Goal: Task Accomplishment & Management: Complete application form

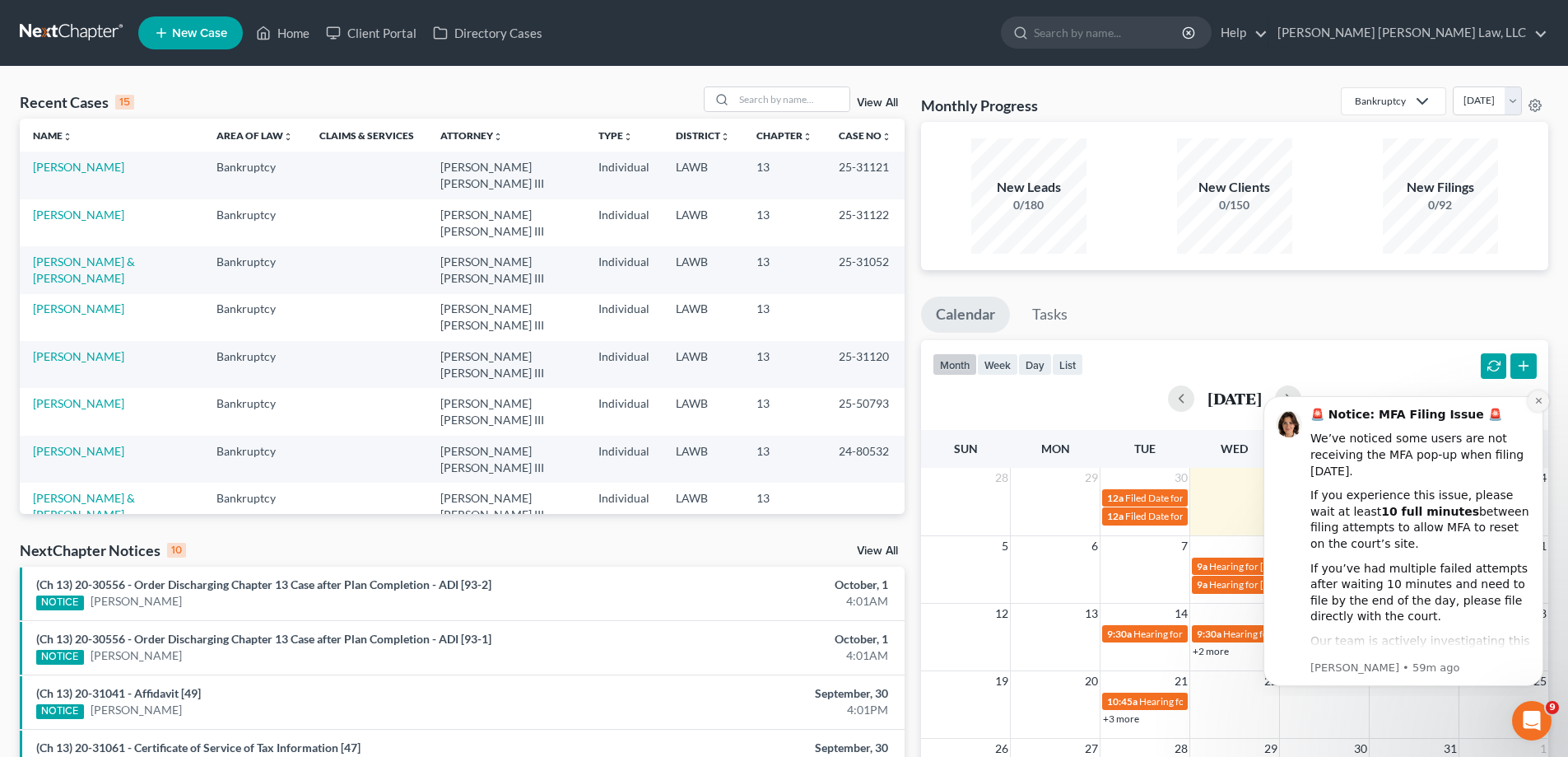
click at [1535, 404] on icon "Dismiss notification" at bounding box center [1539, 401] width 9 height 9
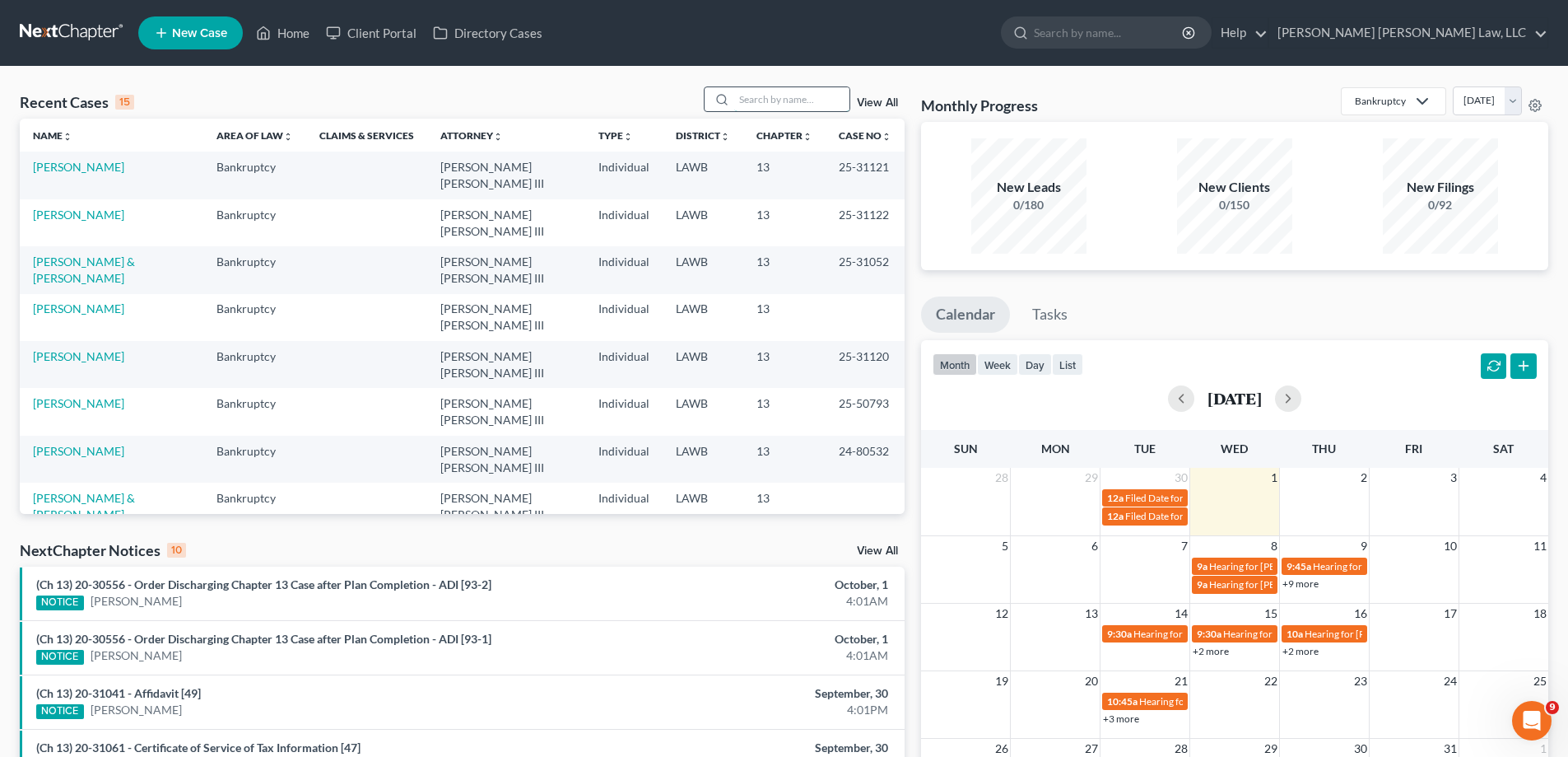
click at [757, 110] on input "search" at bounding box center [792, 99] width 115 height 24
type input "24-30060"
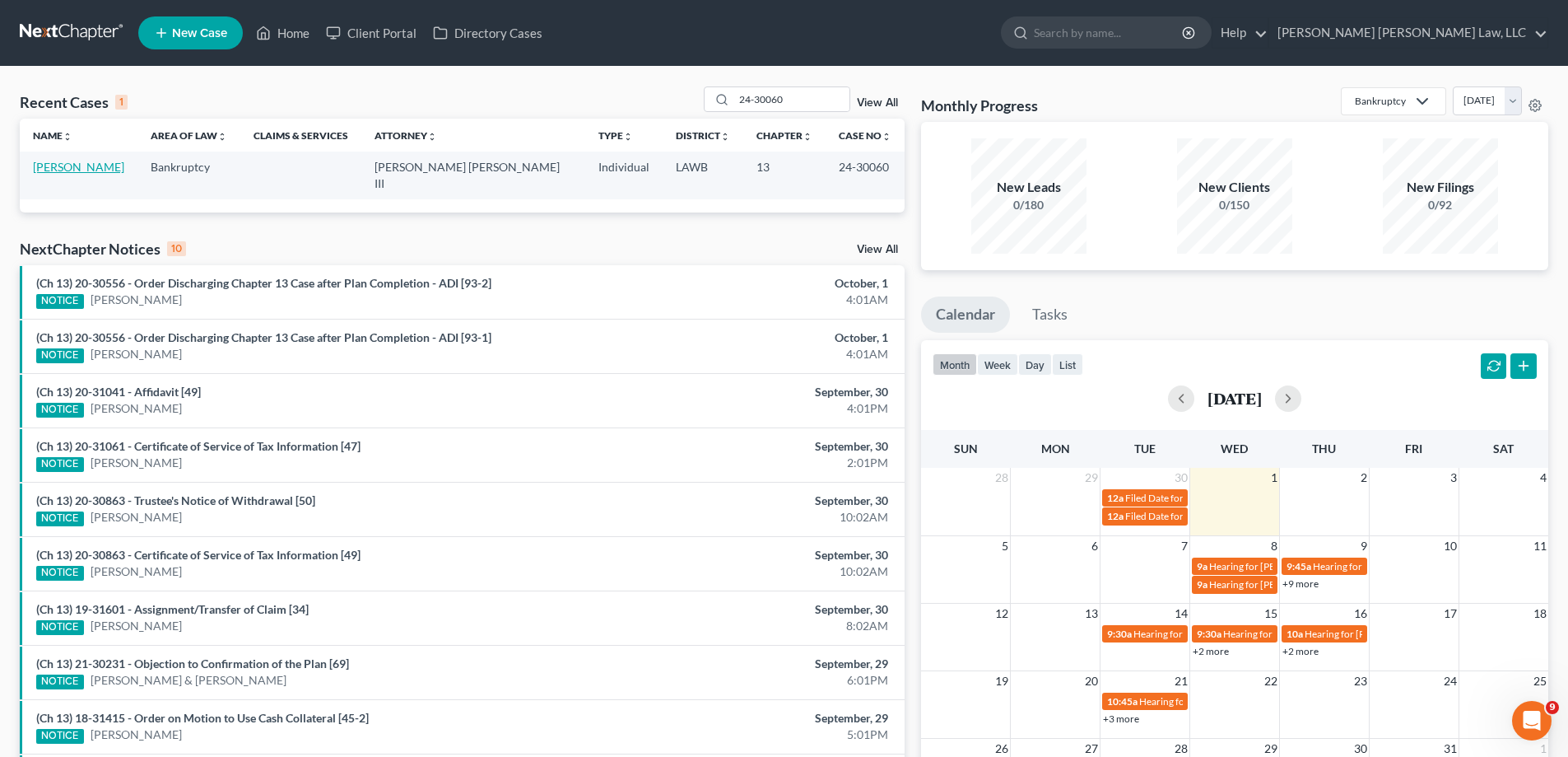
click at [76, 174] on link "[PERSON_NAME]" at bounding box center [79, 167] width 92 height 14
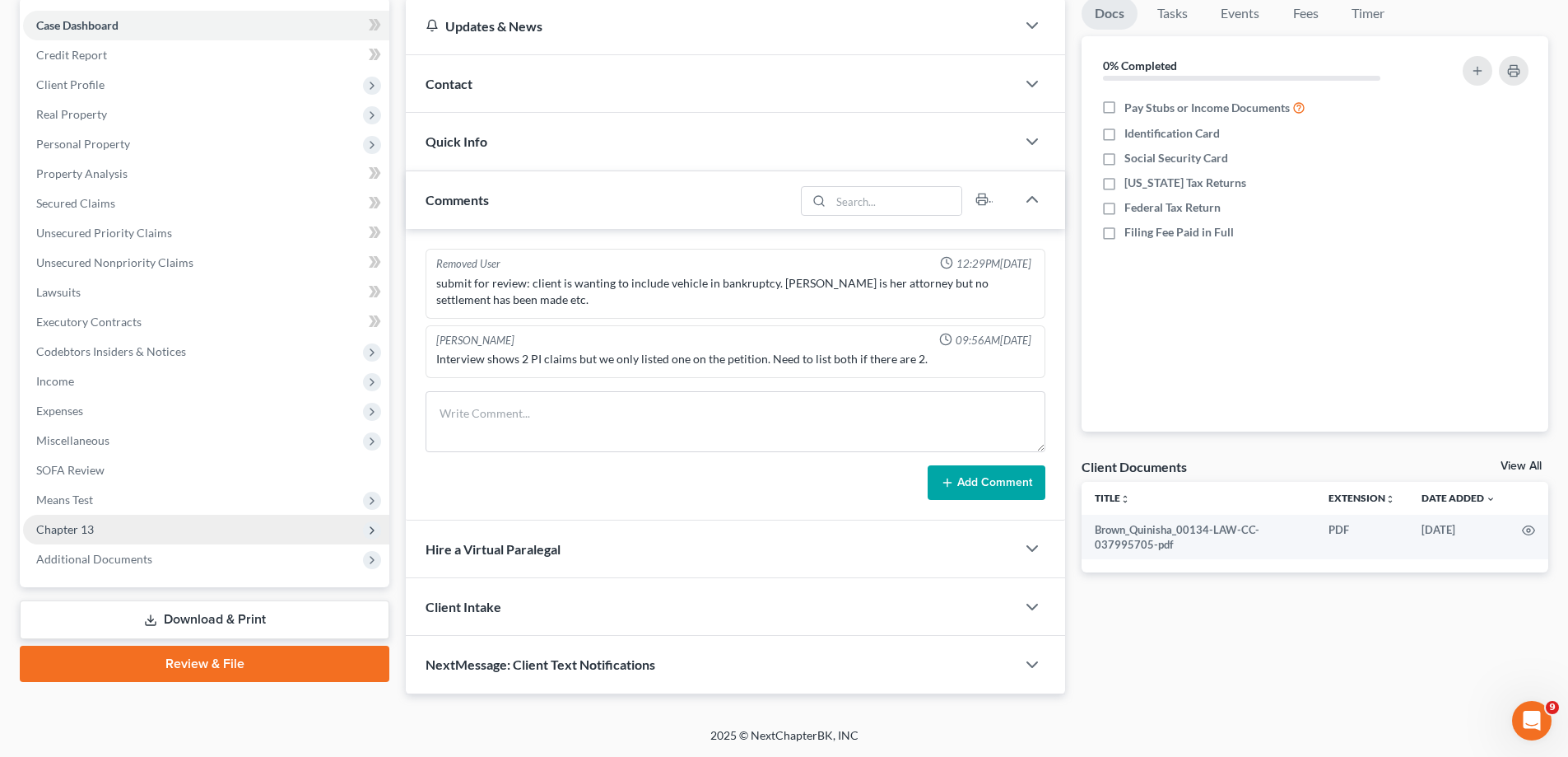
click at [69, 533] on span "Chapter 13" at bounding box center [65, 529] width 58 height 14
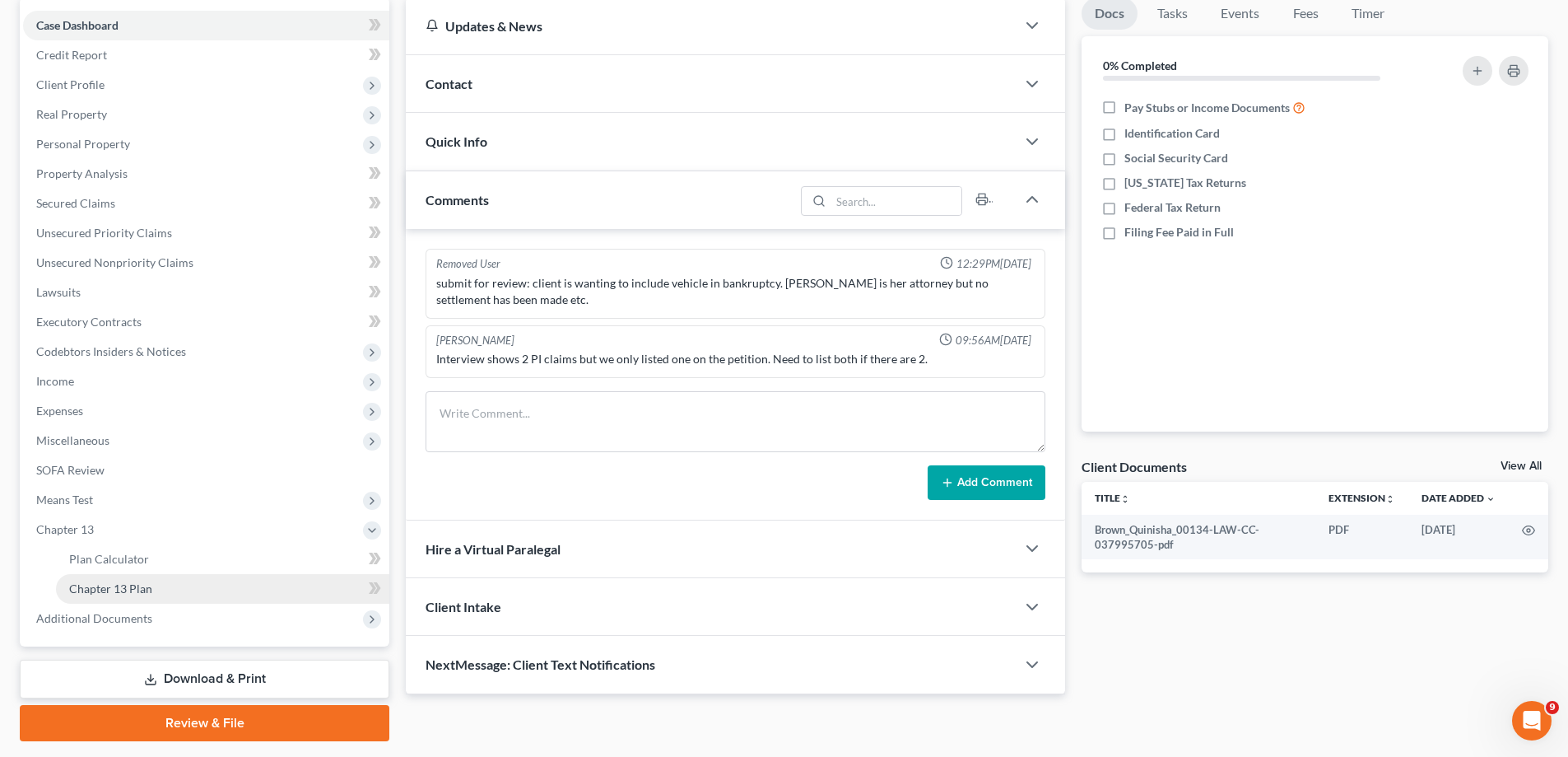
scroll to position [165, 0]
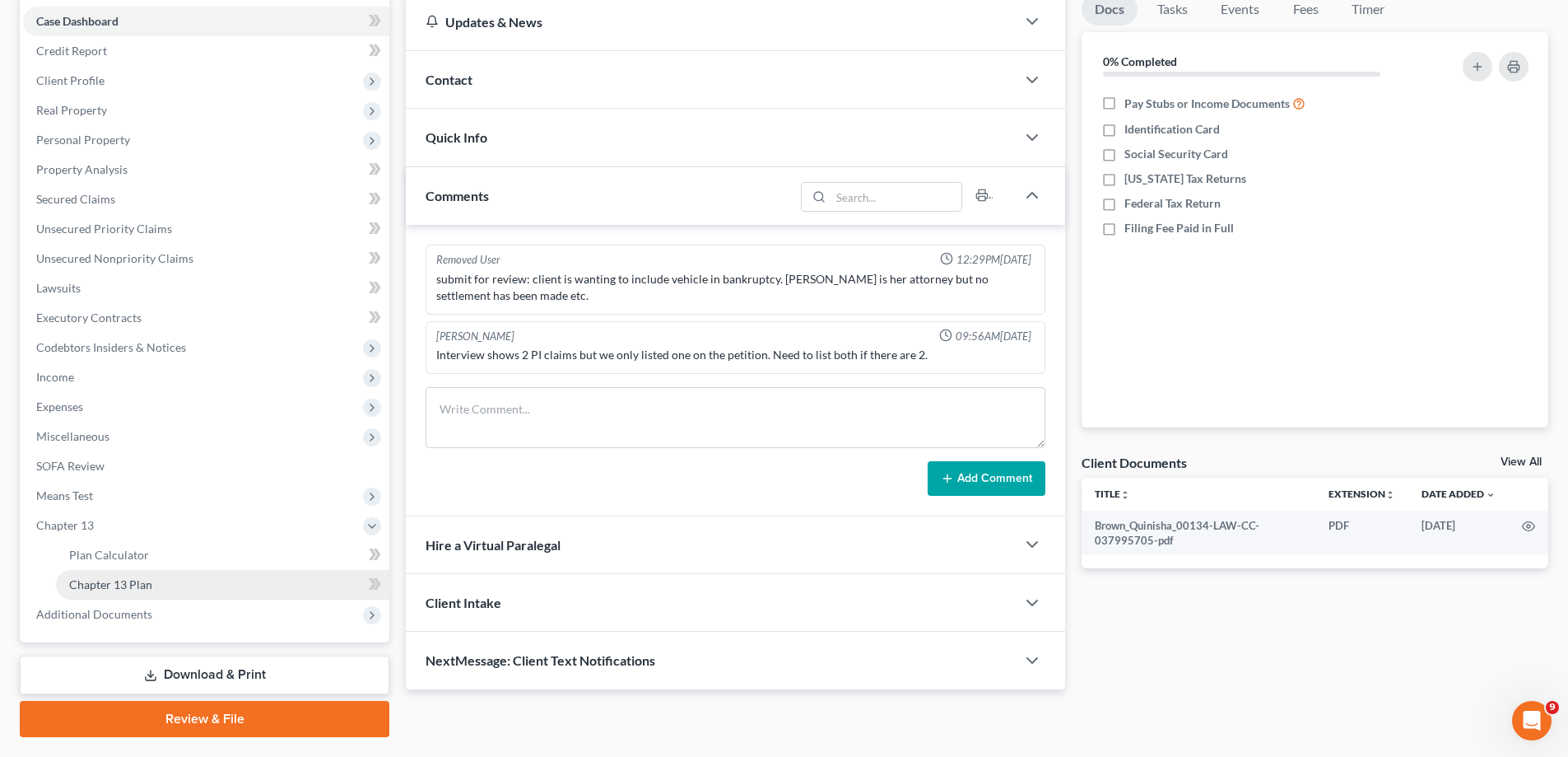
click at [161, 588] on link "Chapter 13 Plan" at bounding box center [223, 585] width 333 height 30
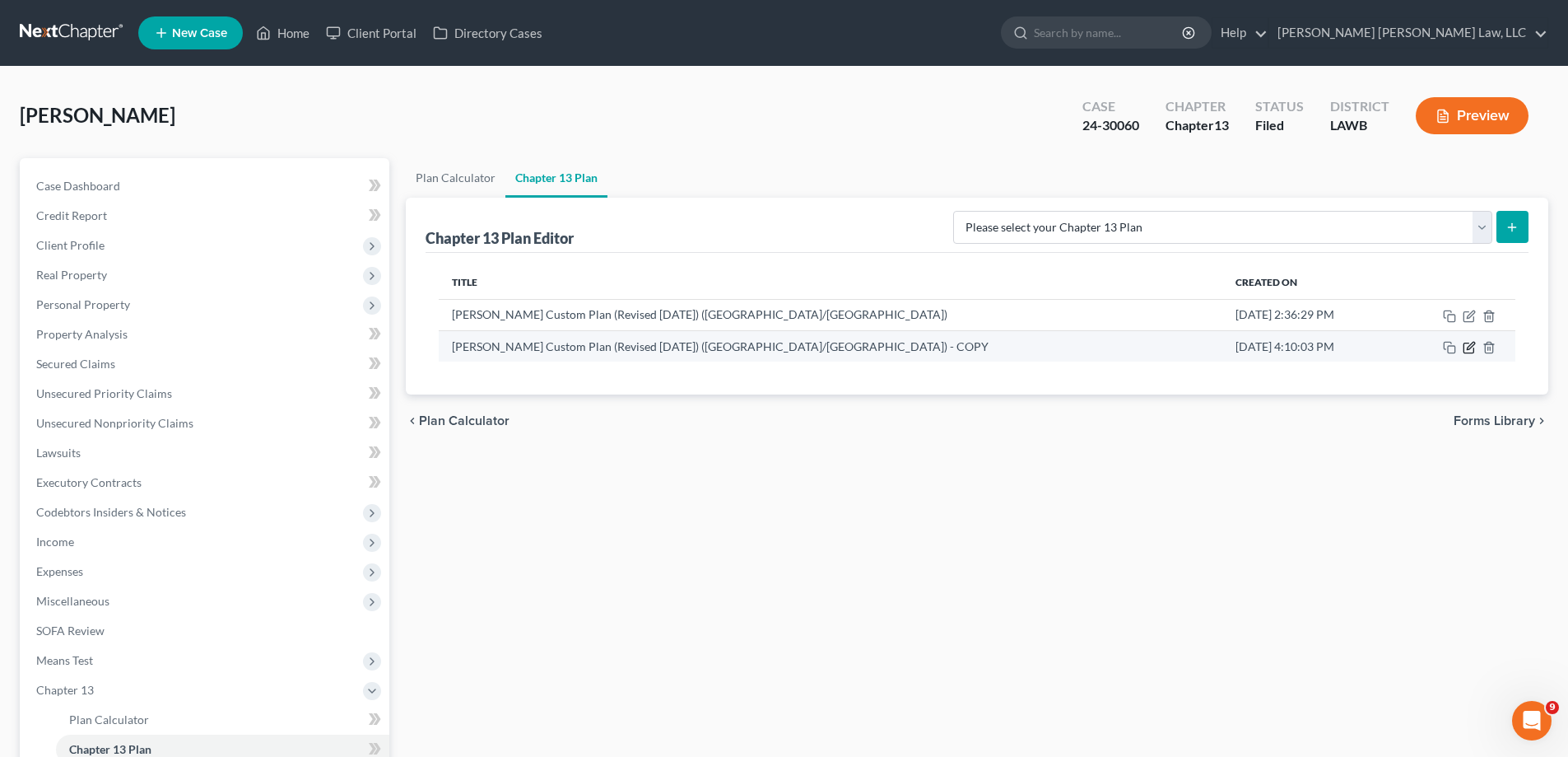
click at [1466, 343] on icon "button" at bounding box center [1469, 348] width 10 height 10
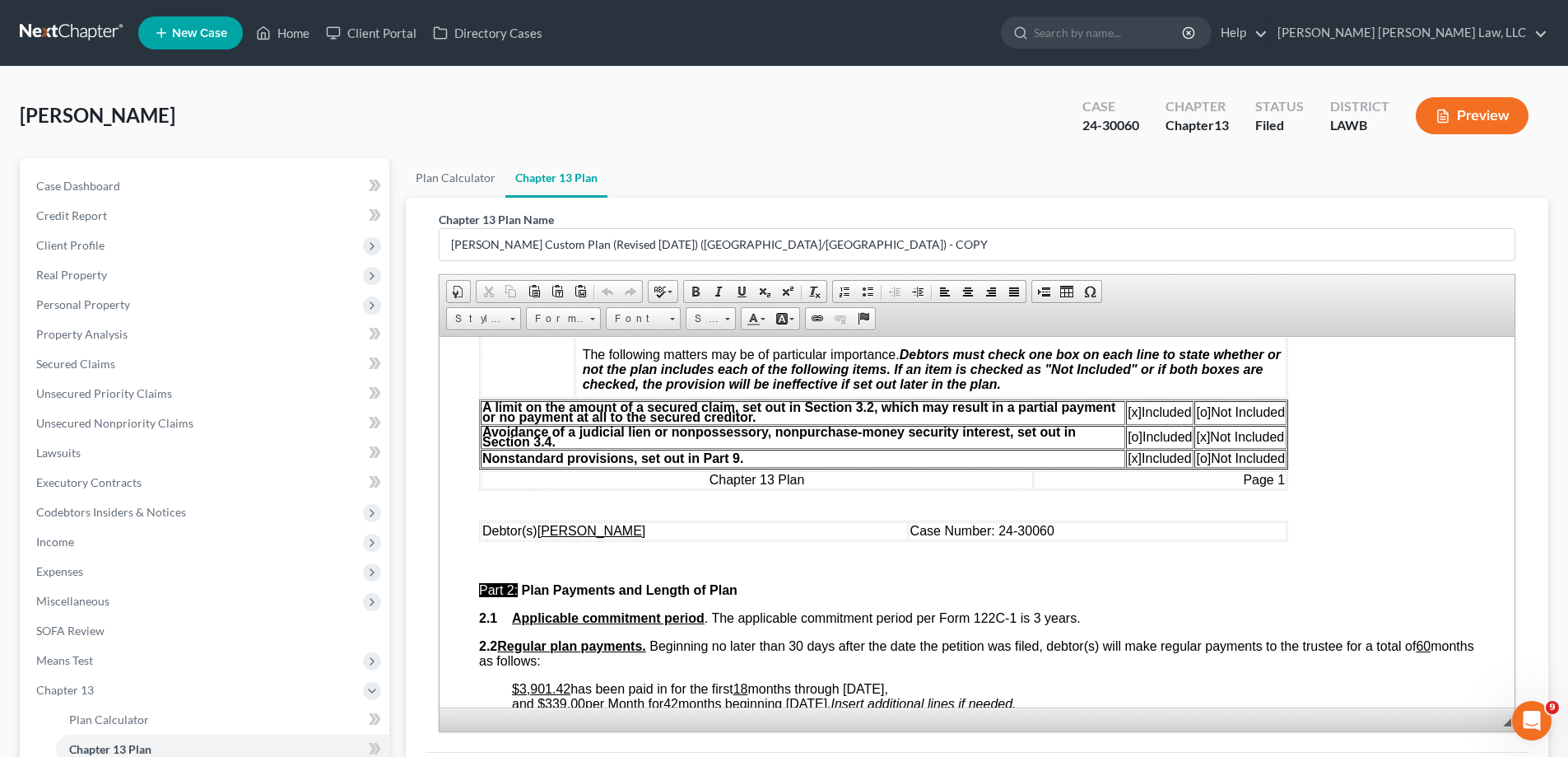
scroll to position [576, 0]
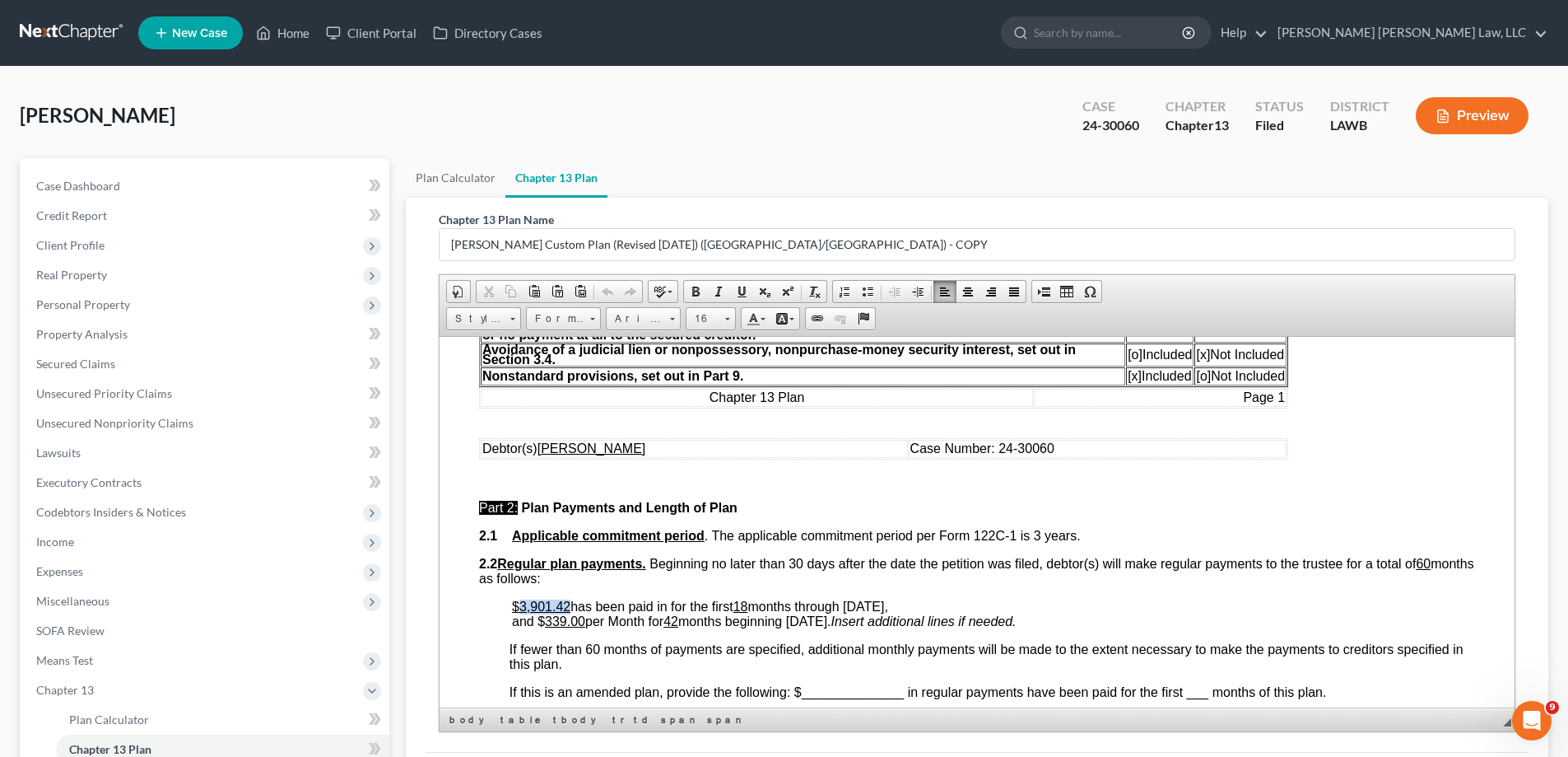
drag, startPoint x: 518, startPoint y: 607, endPoint x: 566, endPoint y: 609, distance: 48.0
click at [566, 609] on u "$3,901.42" at bounding box center [541, 606] width 58 height 14
click at [749, 607] on u "18" at bounding box center [741, 606] width 15 height 14
drag, startPoint x: 742, startPoint y: 603, endPoint x: 752, endPoint y: 603, distance: 10.0
click at [749, 603] on u "18" at bounding box center [741, 606] width 15 height 14
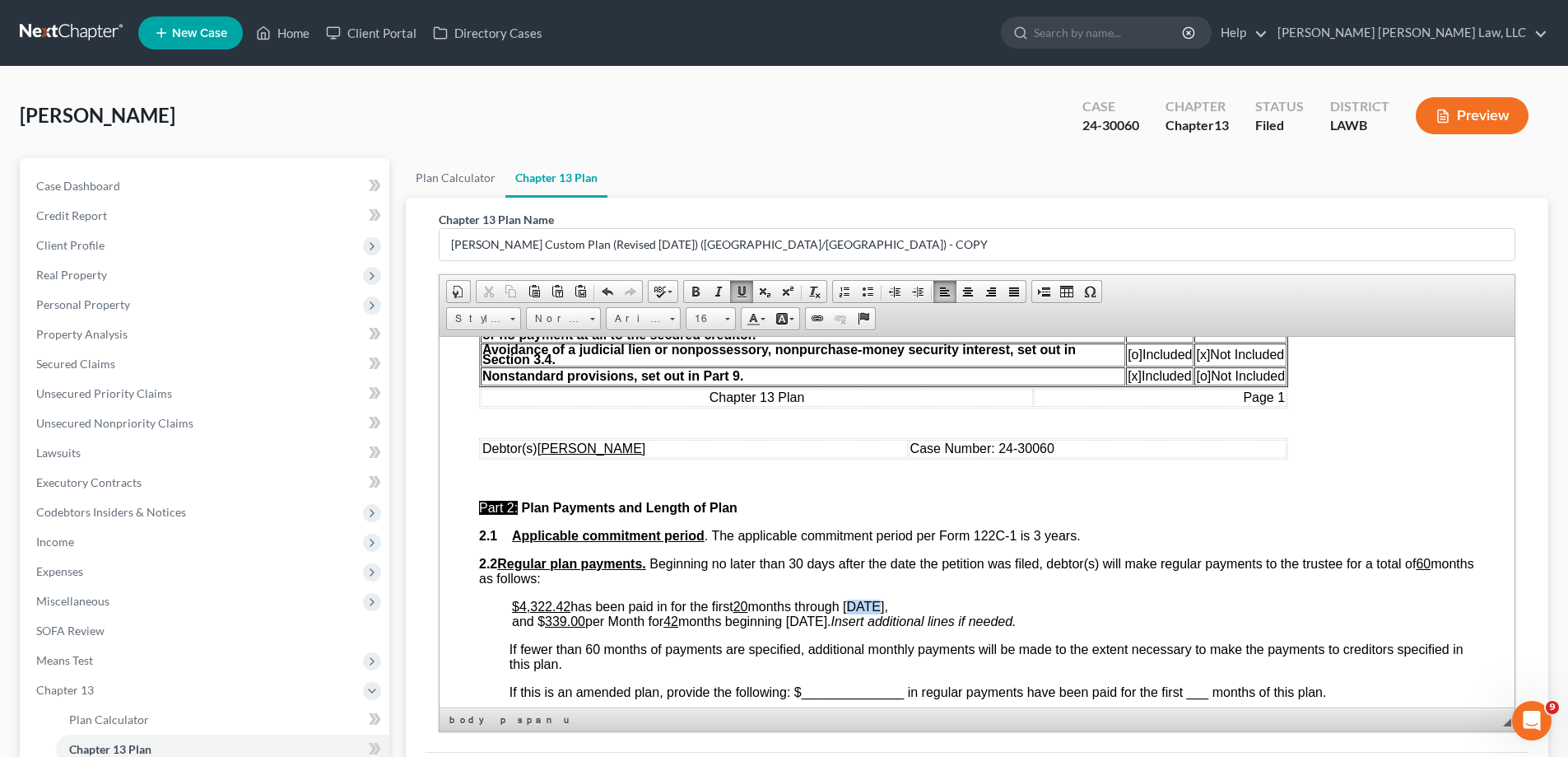
drag, startPoint x: 852, startPoint y: 602, endPoint x: 874, endPoint y: 606, distance: 22.4
click at [874, 606] on span "has been paid in for the first 20 months through [DATE]," at bounding box center [729, 606] width 318 height 14
click at [550, 620] on u "339.00" at bounding box center [565, 621] width 40 height 14
drag, startPoint x: 546, startPoint y: 621, endPoint x: 567, endPoint y: 623, distance: 21.1
click at [567, 623] on u "339.00" at bounding box center [565, 621] width 40 height 14
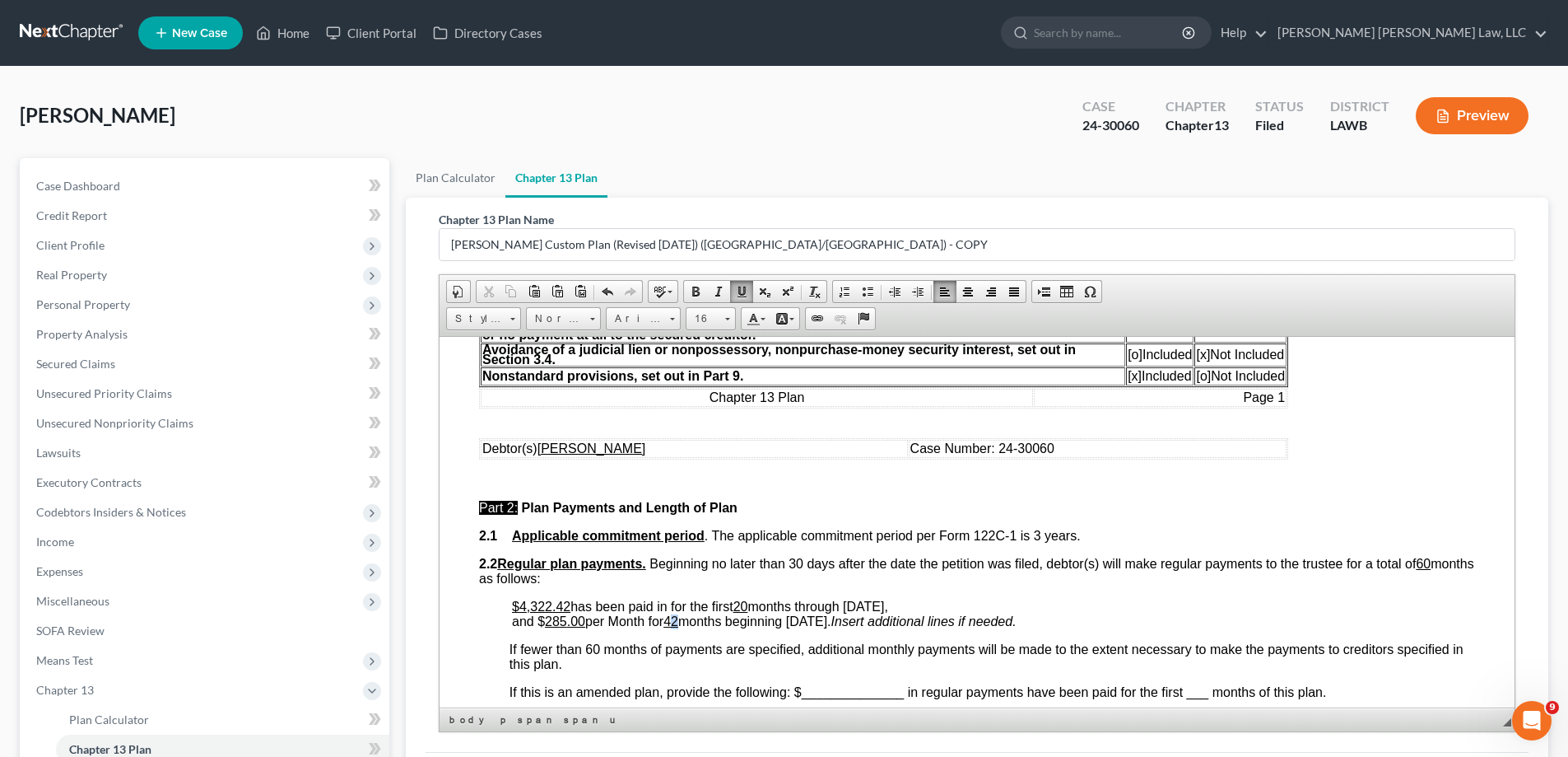
click at [678, 626] on u "42" at bounding box center [671, 621] width 15 height 14
drag, startPoint x: 796, startPoint y: 621, endPoint x: 826, endPoint y: 627, distance: 30.6
click at [822, 627] on span "and $ 285 .00 per Month for 40 months beginning [DATE]." at bounding box center [672, 621] width 319 height 14
drag, startPoint x: 826, startPoint y: 627, endPoint x: 838, endPoint y: 627, distance: 12.0
click at [832, 627] on span "and $ 285 .00 per Month for 40 months beginning [DATE]." at bounding box center [672, 621] width 319 height 14
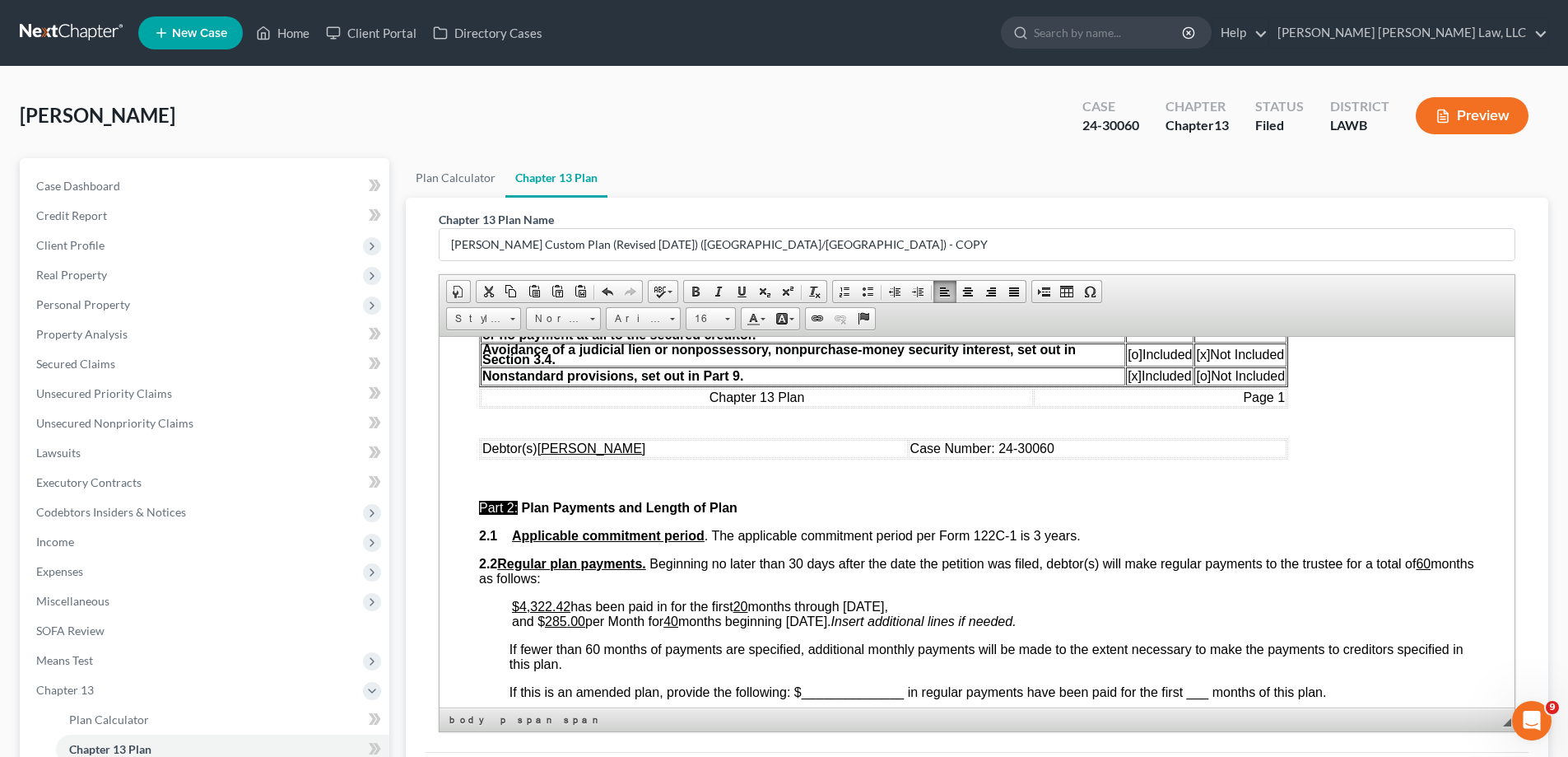
click at [800, 624] on span "and $ 285 .00 per Month for 40 months beginning [DATE]." at bounding box center [672, 621] width 319 height 14
drag, startPoint x: 797, startPoint y: 619, endPoint x: 838, endPoint y: 621, distance: 41.0
click at [832, 621] on span "and $ 285 .00 per Month for 40 months beginning [DATE]." at bounding box center [672, 621] width 319 height 14
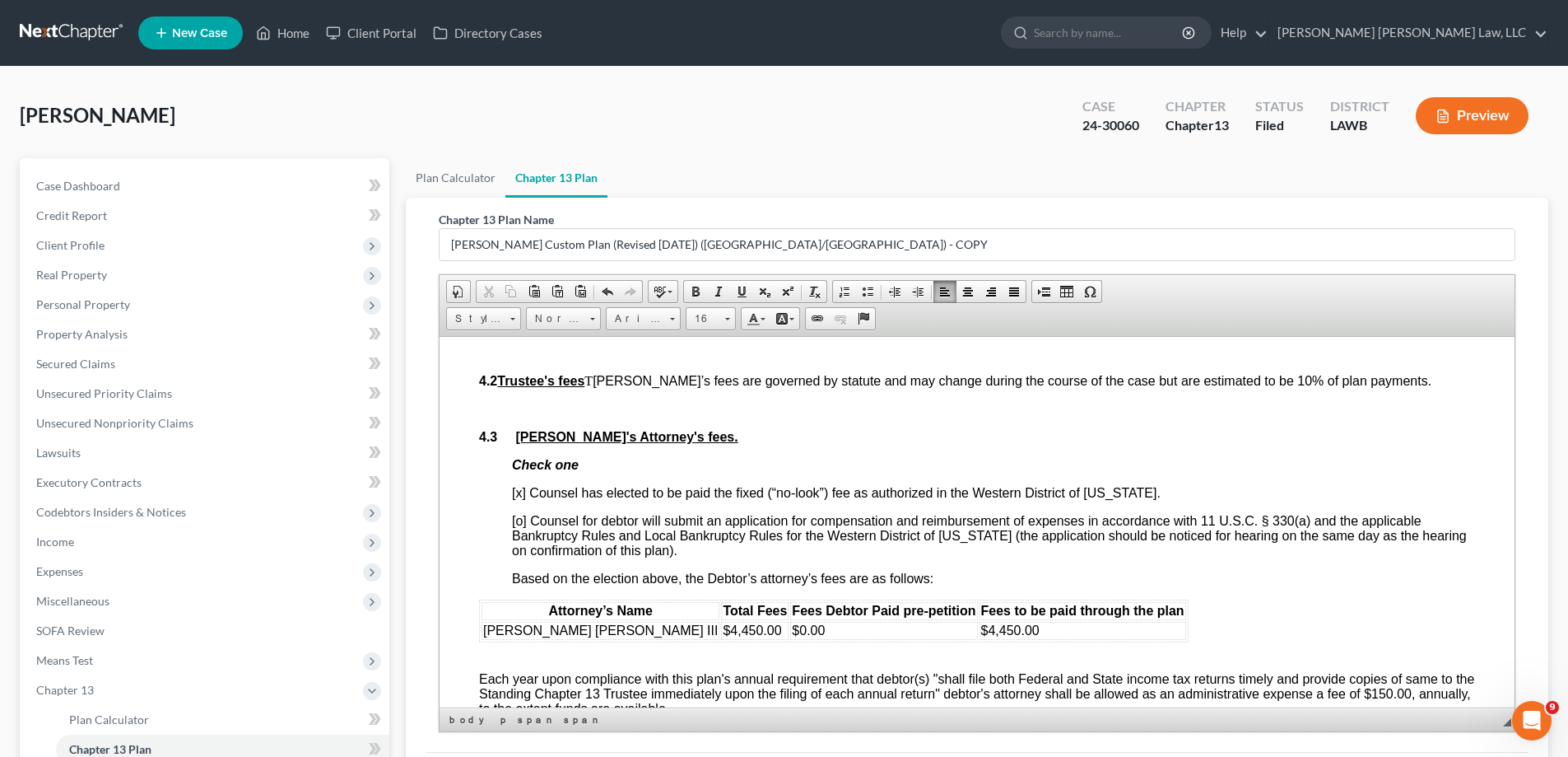
scroll to position [3378, 0]
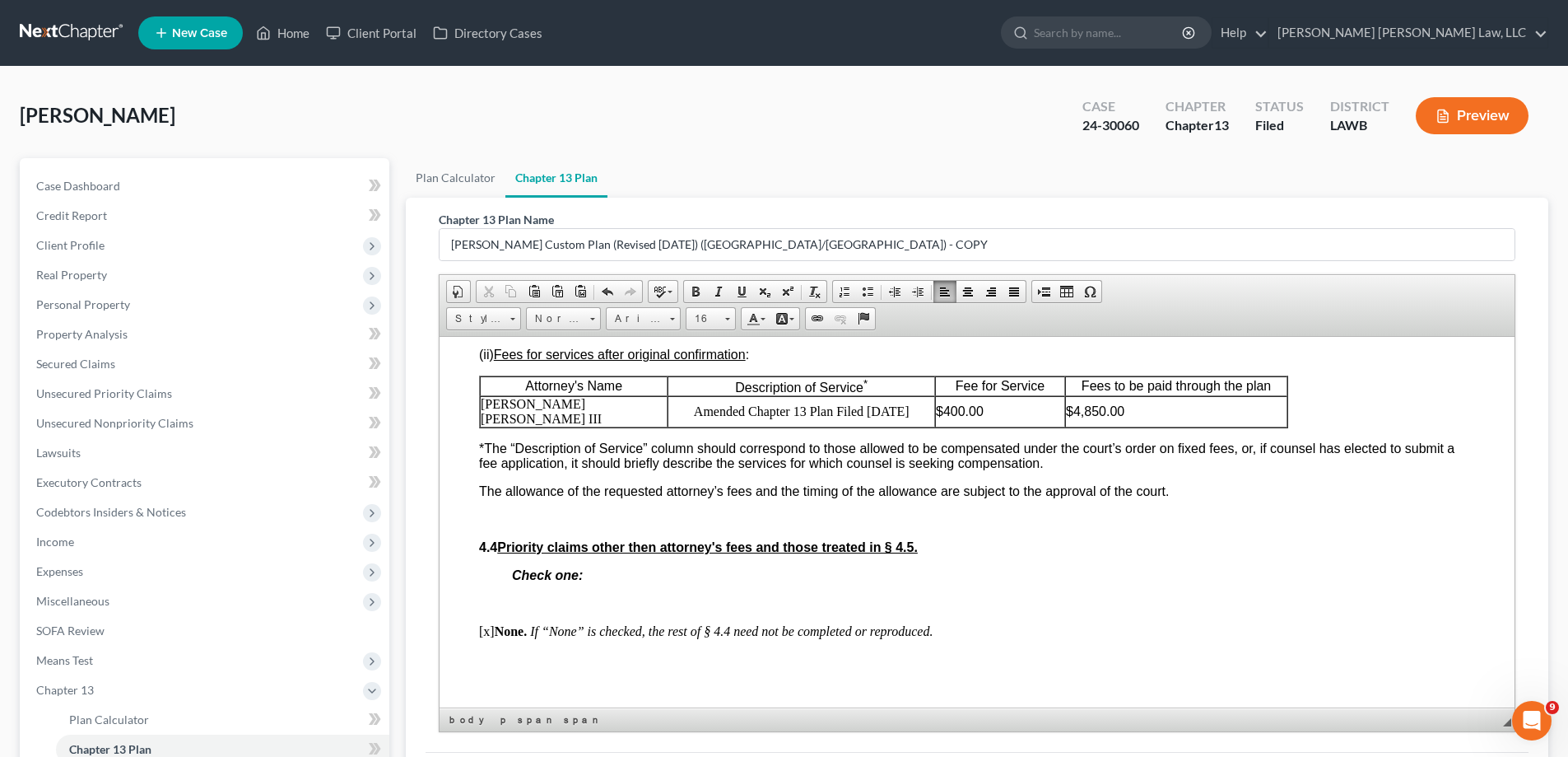
click at [1030, 535] on div "Attorney’s Name Total Fees Fees Debtor Paid pre-petition Fees to be paid throug…" at bounding box center [977, 468] width 996 height 563
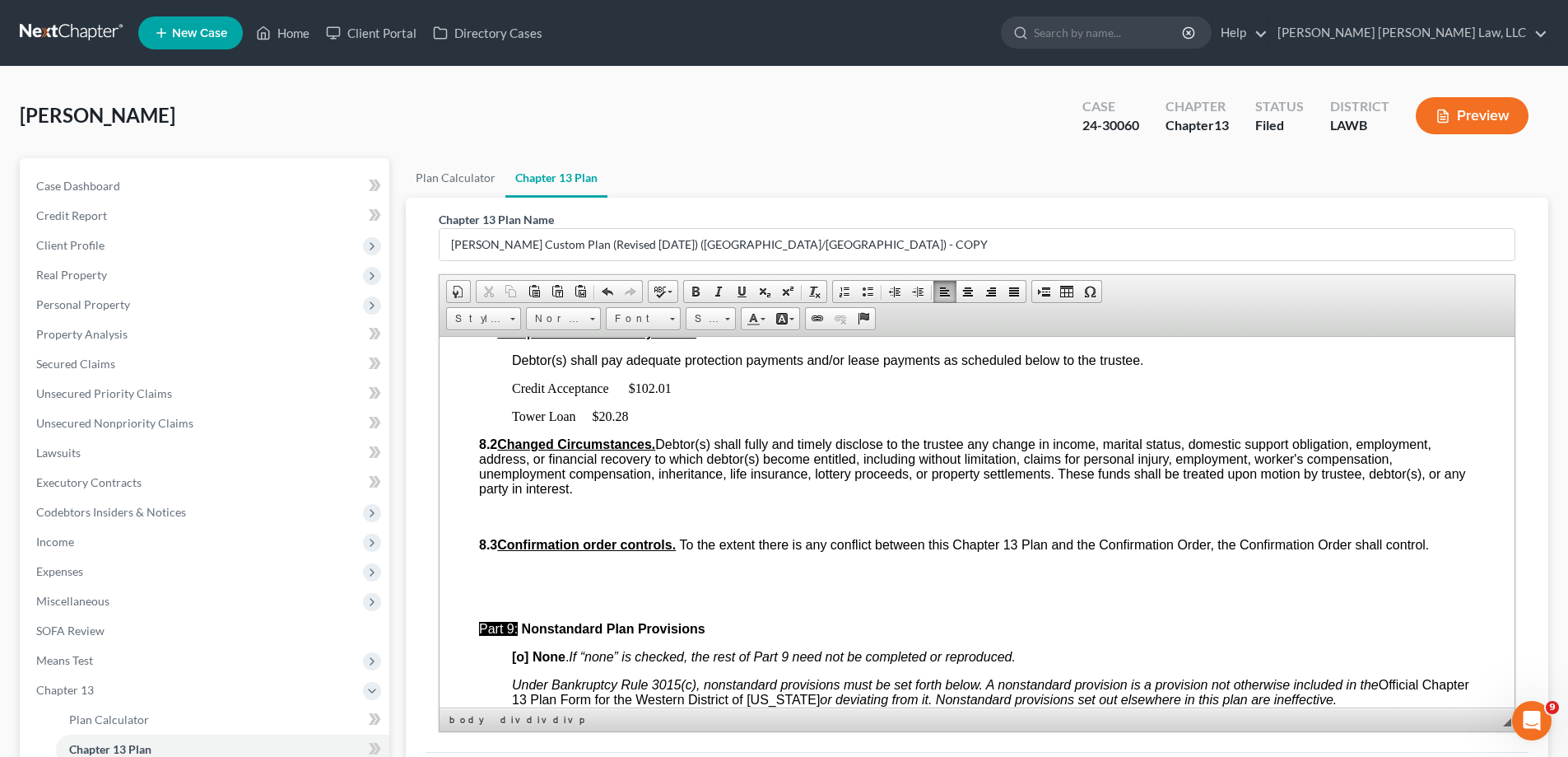
scroll to position [5273, 0]
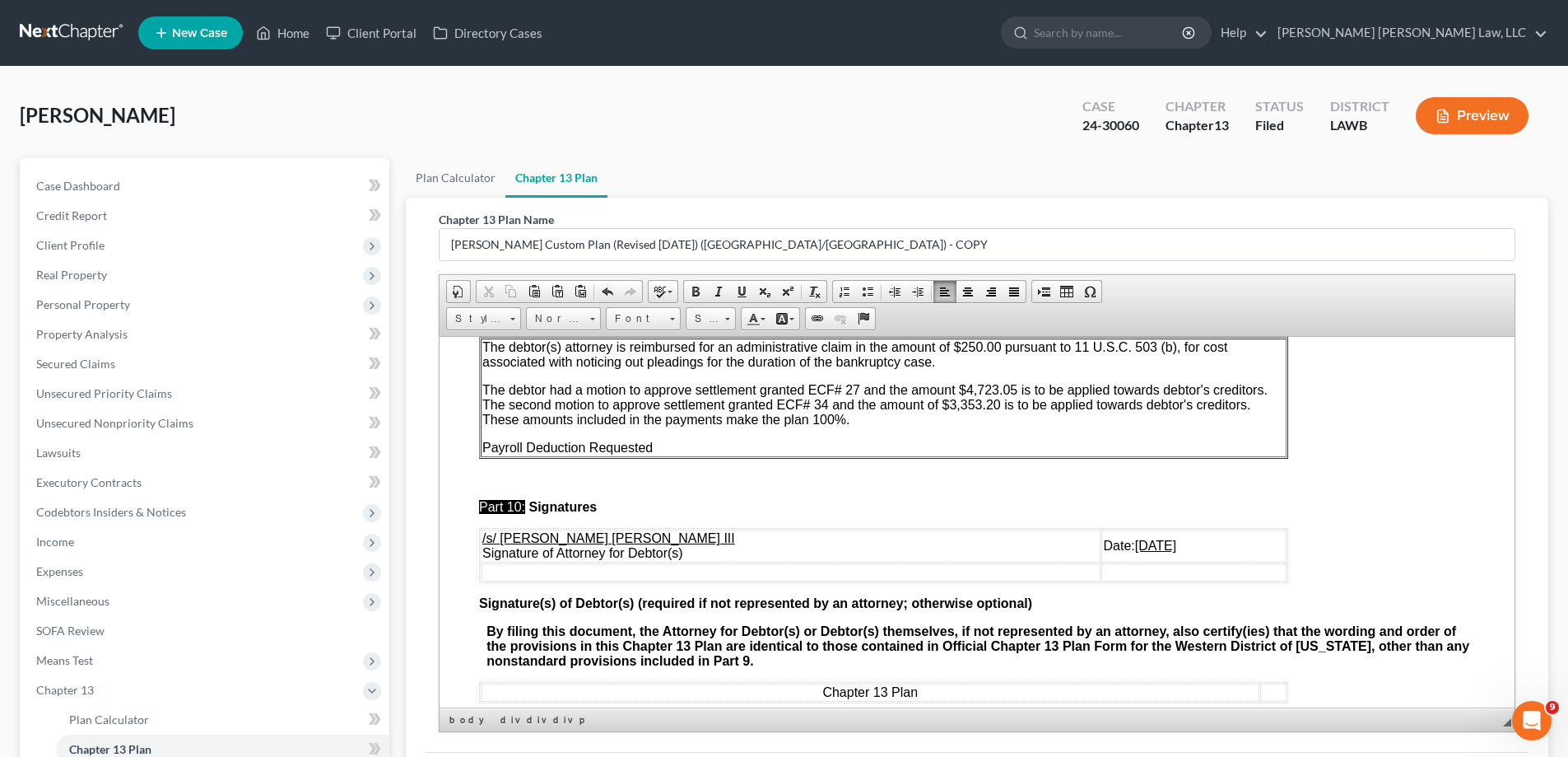
click at [871, 427] on p "The debtor had a motion to approve settlement granted ECF# 27 and the amount $4…" at bounding box center [884, 404] width 803 height 45
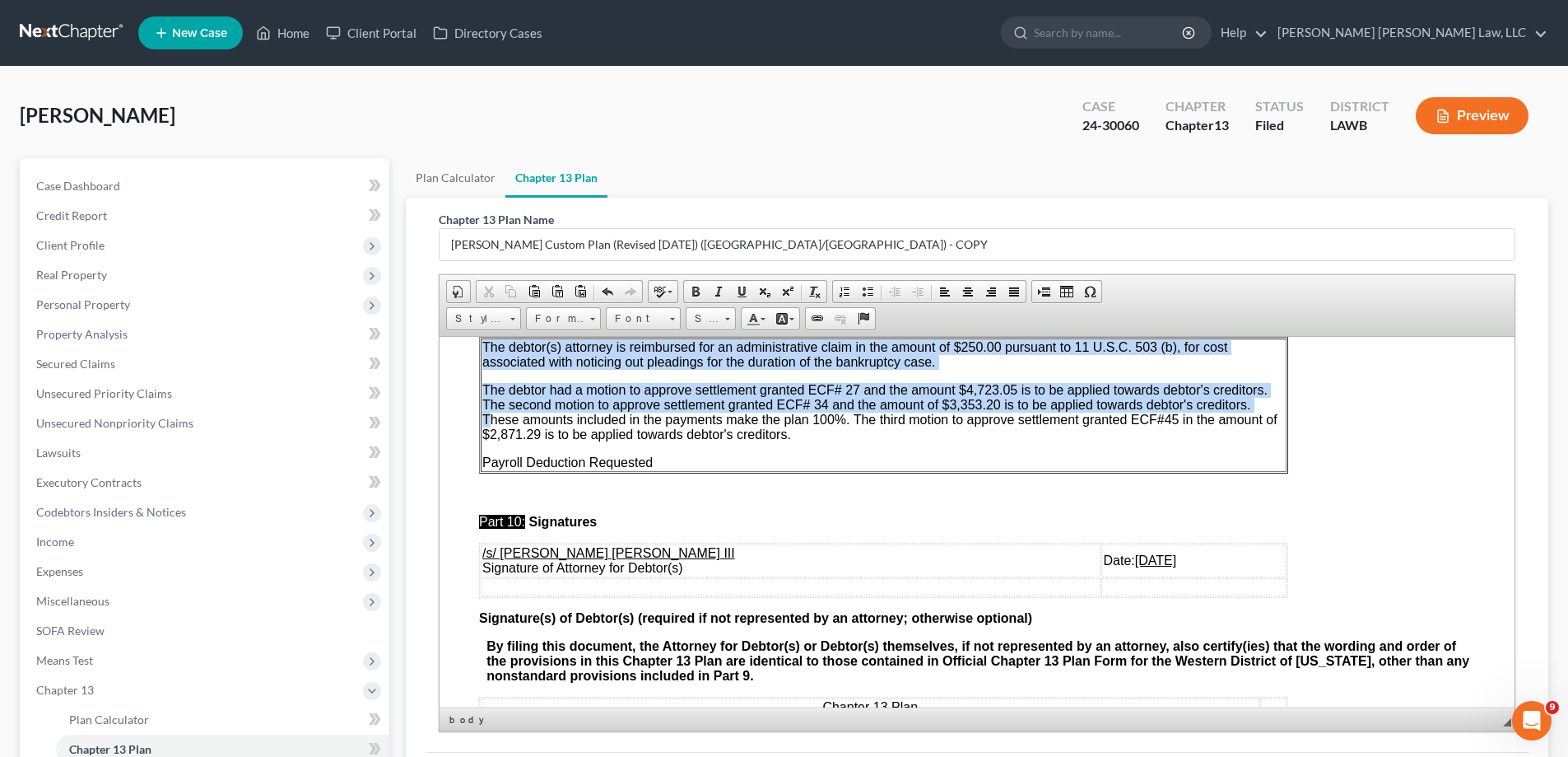
drag, startPoint x: 477, startPoint y: 460, endPoint x: 487, endPoint y: 460, distance: 10.0
click at [490, 441] on span "The debtor had a motion to approve settlement granted ECF# 27 and the amount $4…" at bounding box center [880, 411] width 795 height 58
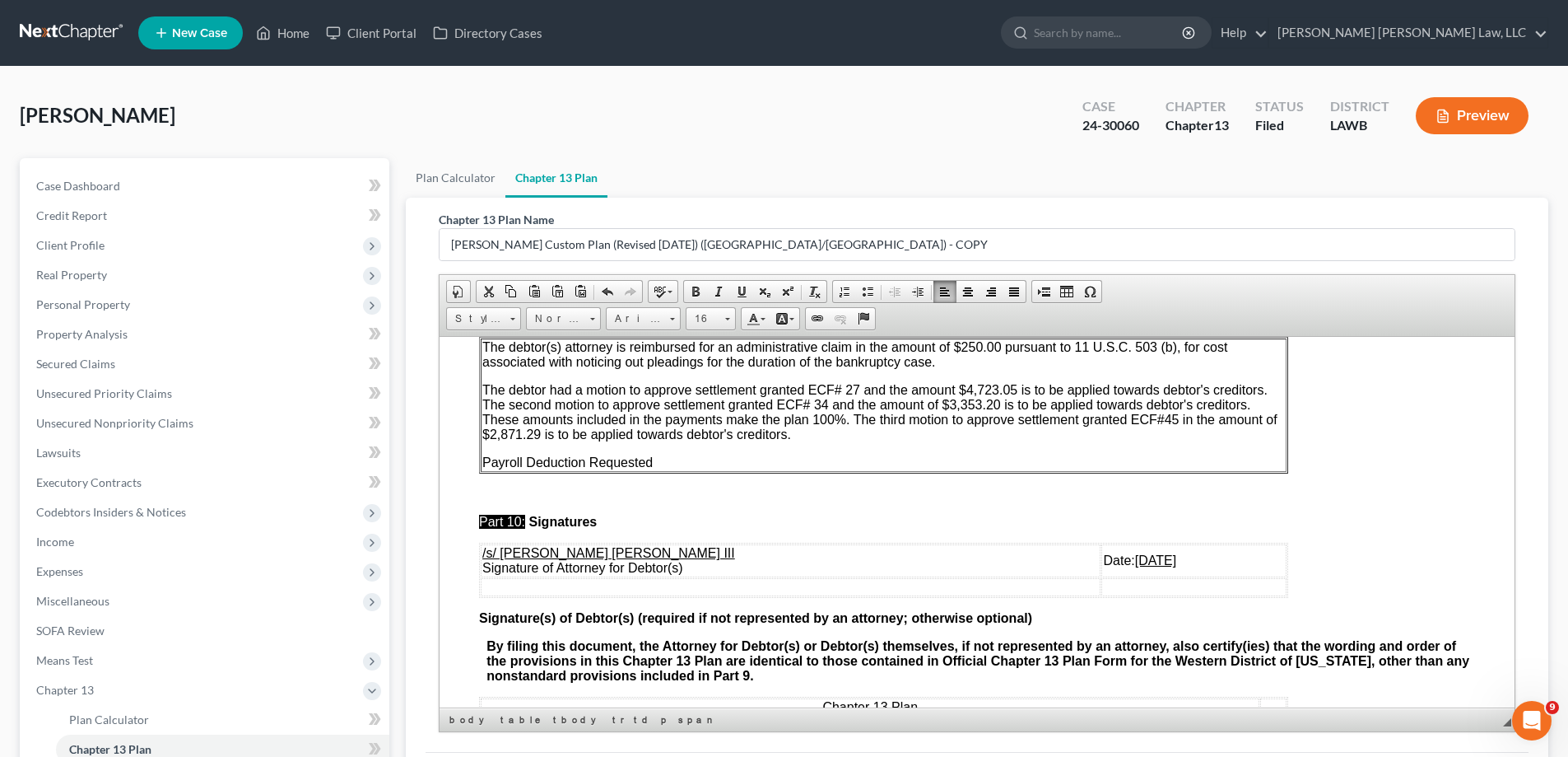
drag, startPoint x: 613, startPoint y: 491, endPoint x: 548, endPoint y: 488, distance: 65.1
click at [609, 471] on td "The debtor(s) attorney is reimbursed for an administrative claim in the amount …" at bounding box center [884, 404] width 806 height 134
drag, startPoint x: 480, startPoint y: 465, endPoint x: 851, endPoint y: 463, distance: 371.0
click at [851, 463] on td "The debtor(s) attorney is reimbursed for an administrative claim in the amount …" at bounding box center [884, 404] width 806 height 134
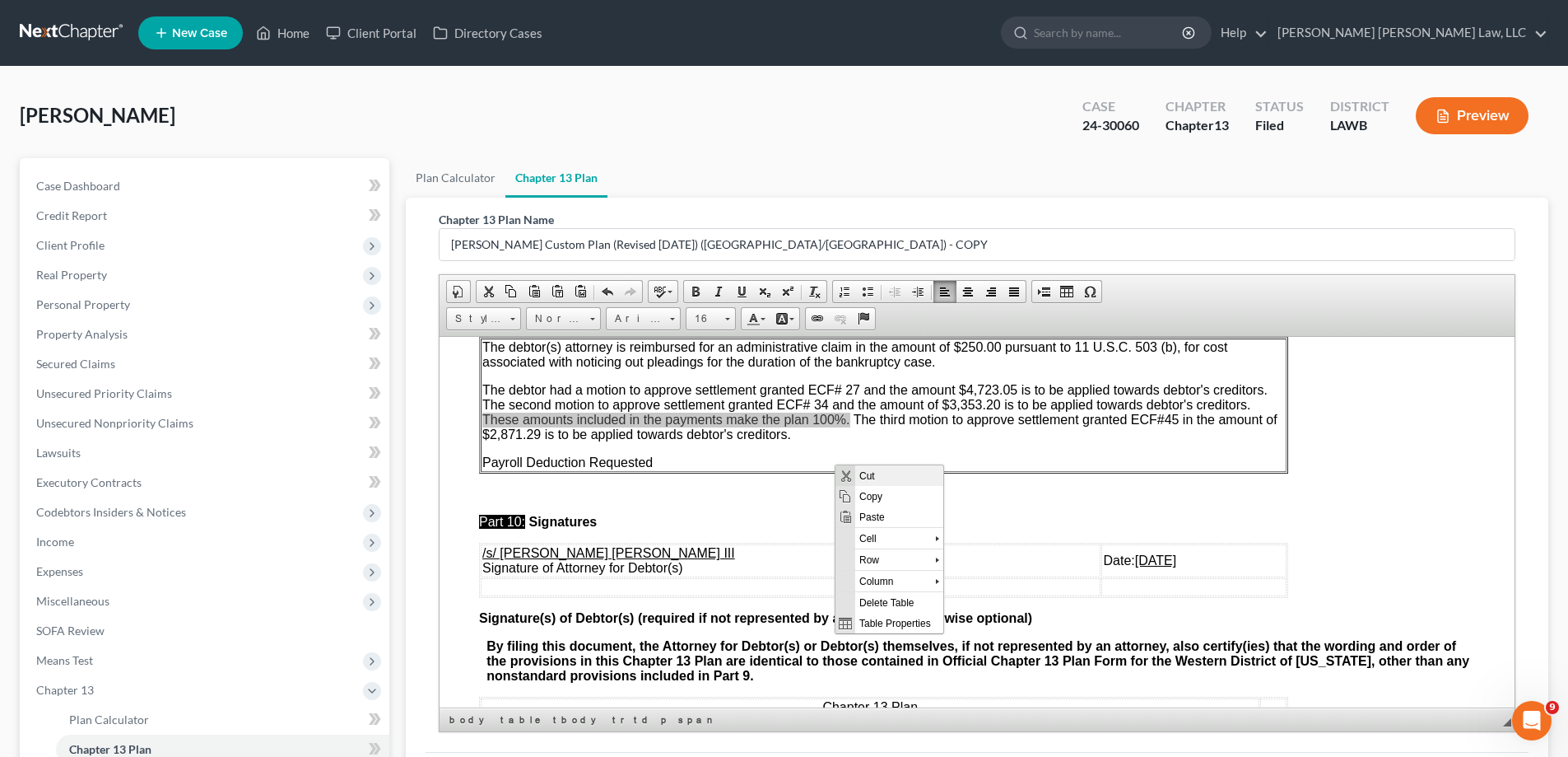
click at [863, 478] on span "Cut" at bounding box center [899, 475] width 88 height 21
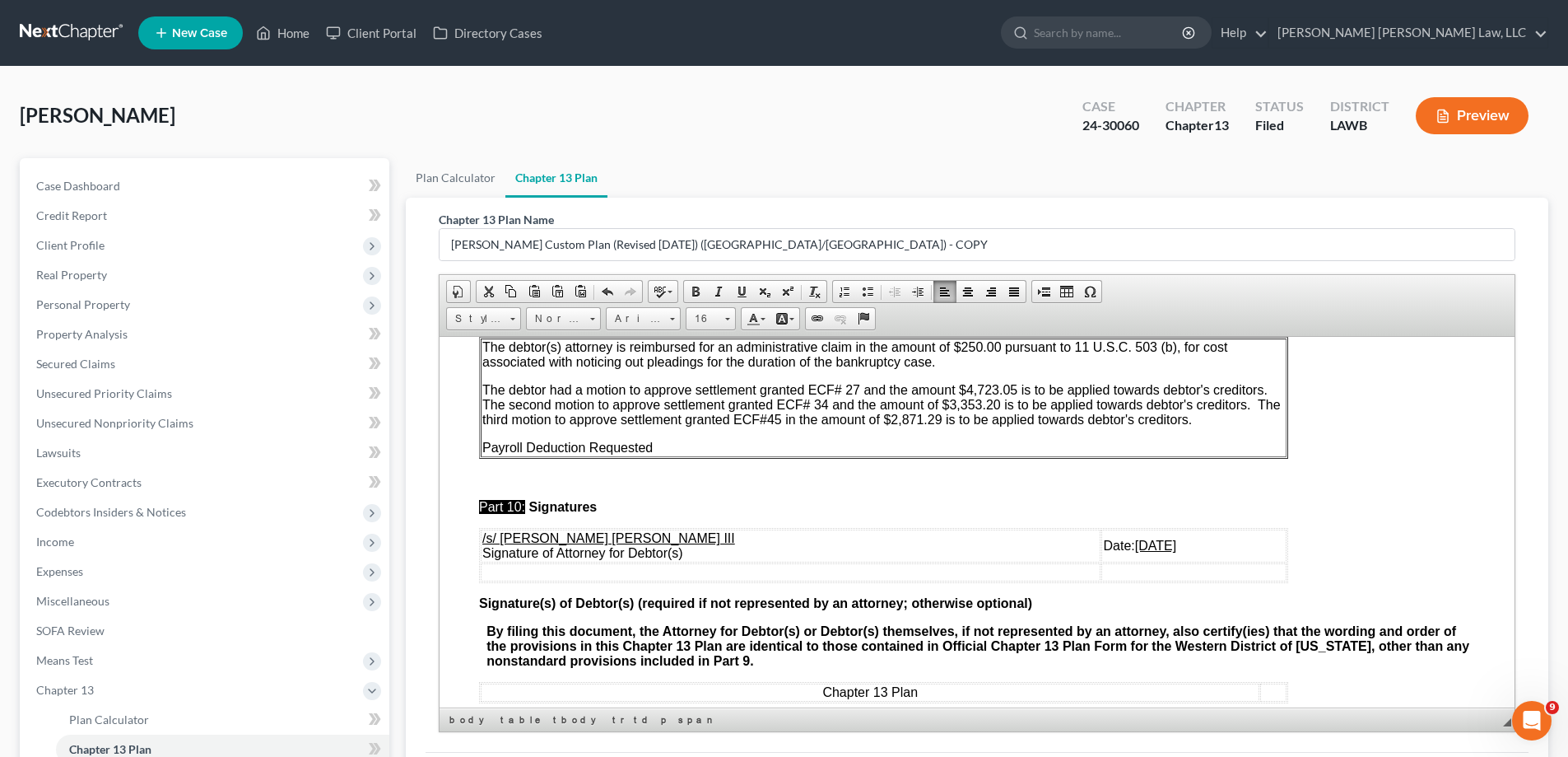
click at [1222, 427] on p "The debtor had a motion to approve settlement granted ECF# 27 and the amount $4…" at bounding box center [884, 404] width 803 height 45
drag, startPoint x: 1222, startPoint y: 468, endPoint x: 452, endPoint y: 349, distance: 779.1
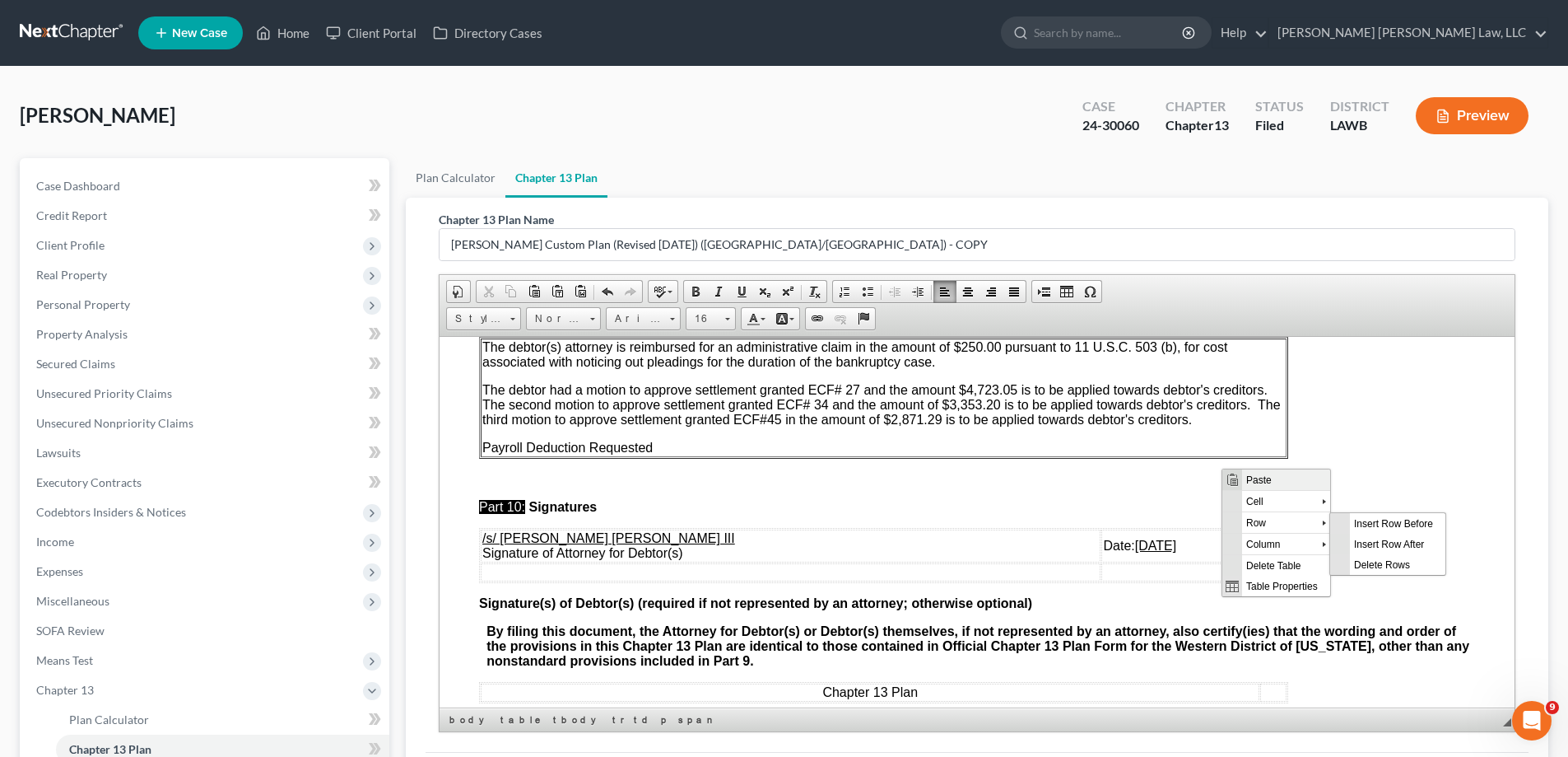
click at [1262, 479] on span "Paste" at bounding box center [1286, 479] width 88 height 21
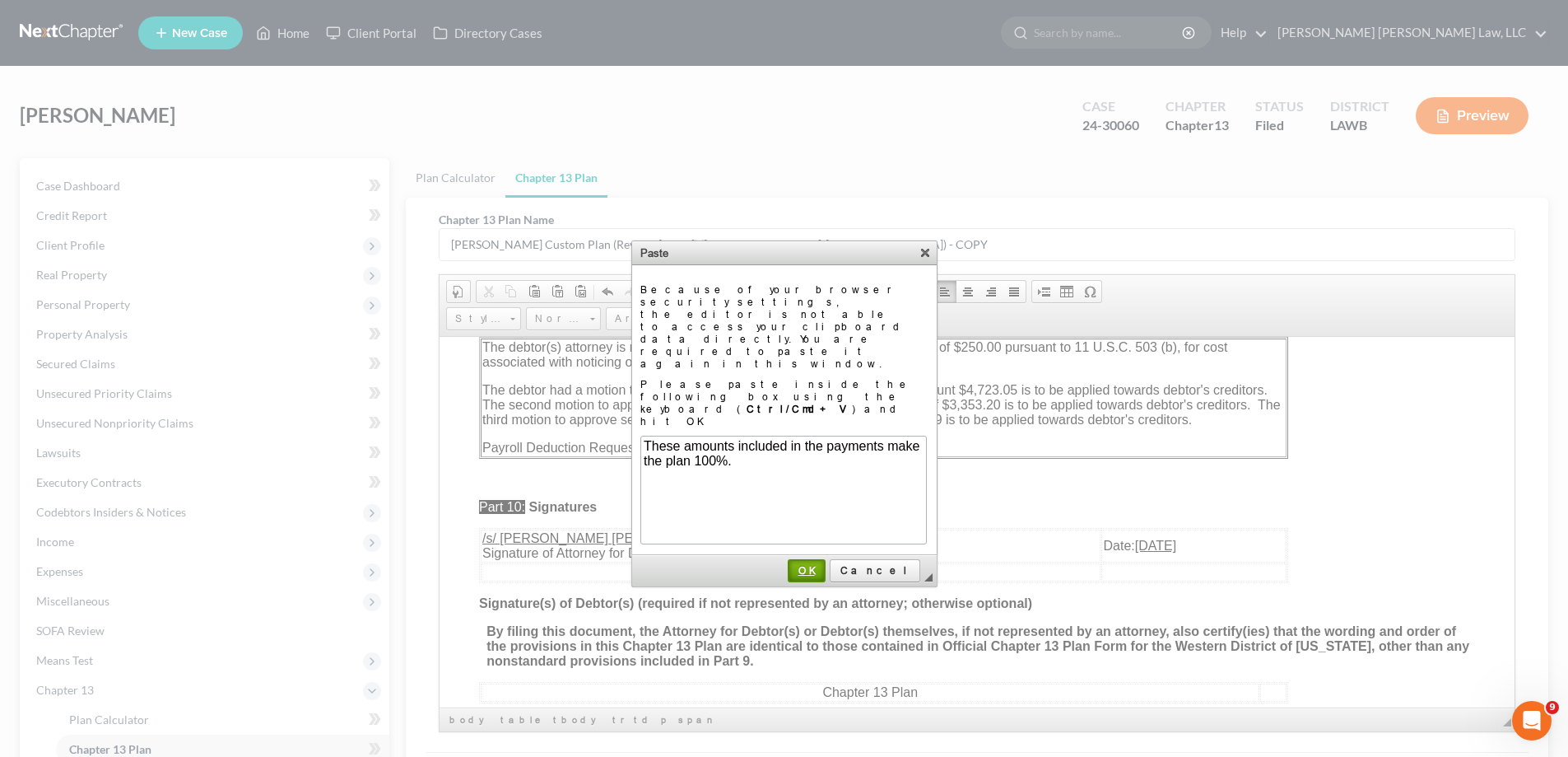
click at [825, 560] on link "OK" at bounding box center [806, 571] width 38 height 23
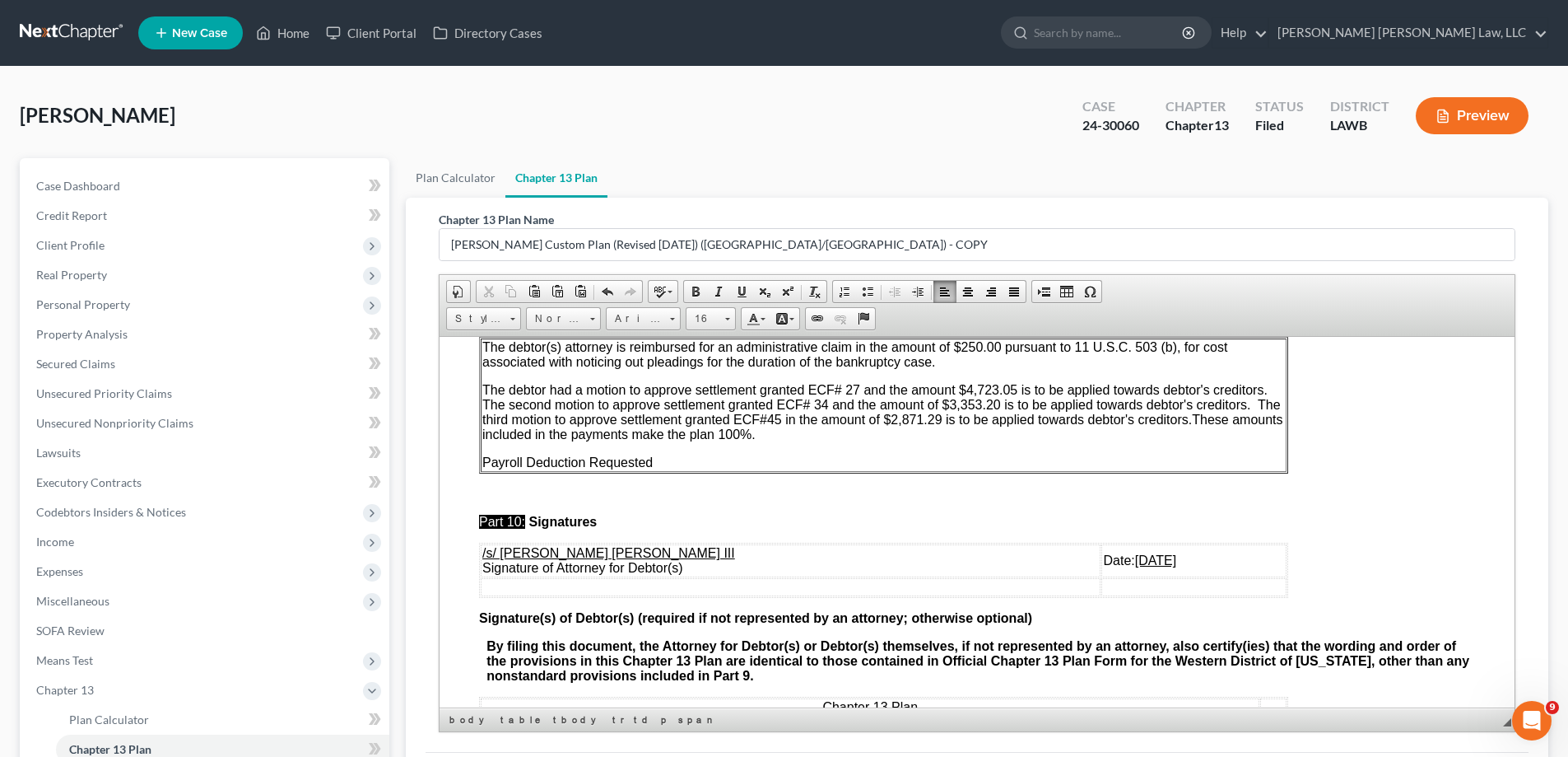
drag, startPoint x: 1051, startPoint y: 602, endPoint x: 1116, endPoint y: 602, distance: 65.0
click at [1135, 567] on u "[DATE]" at bounding box center [1155, 560] width 41 height 14
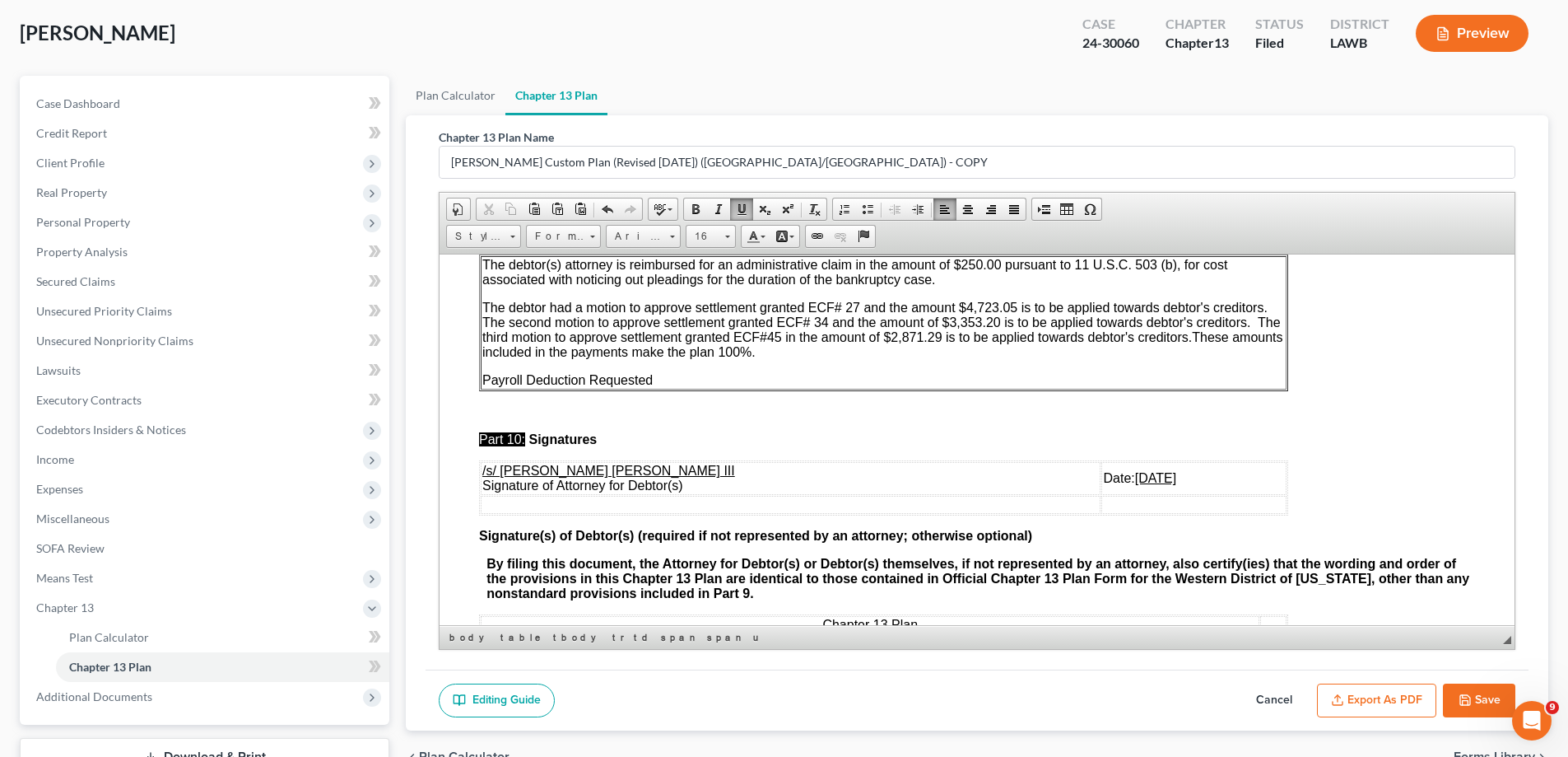
scroll to position [208, 0]
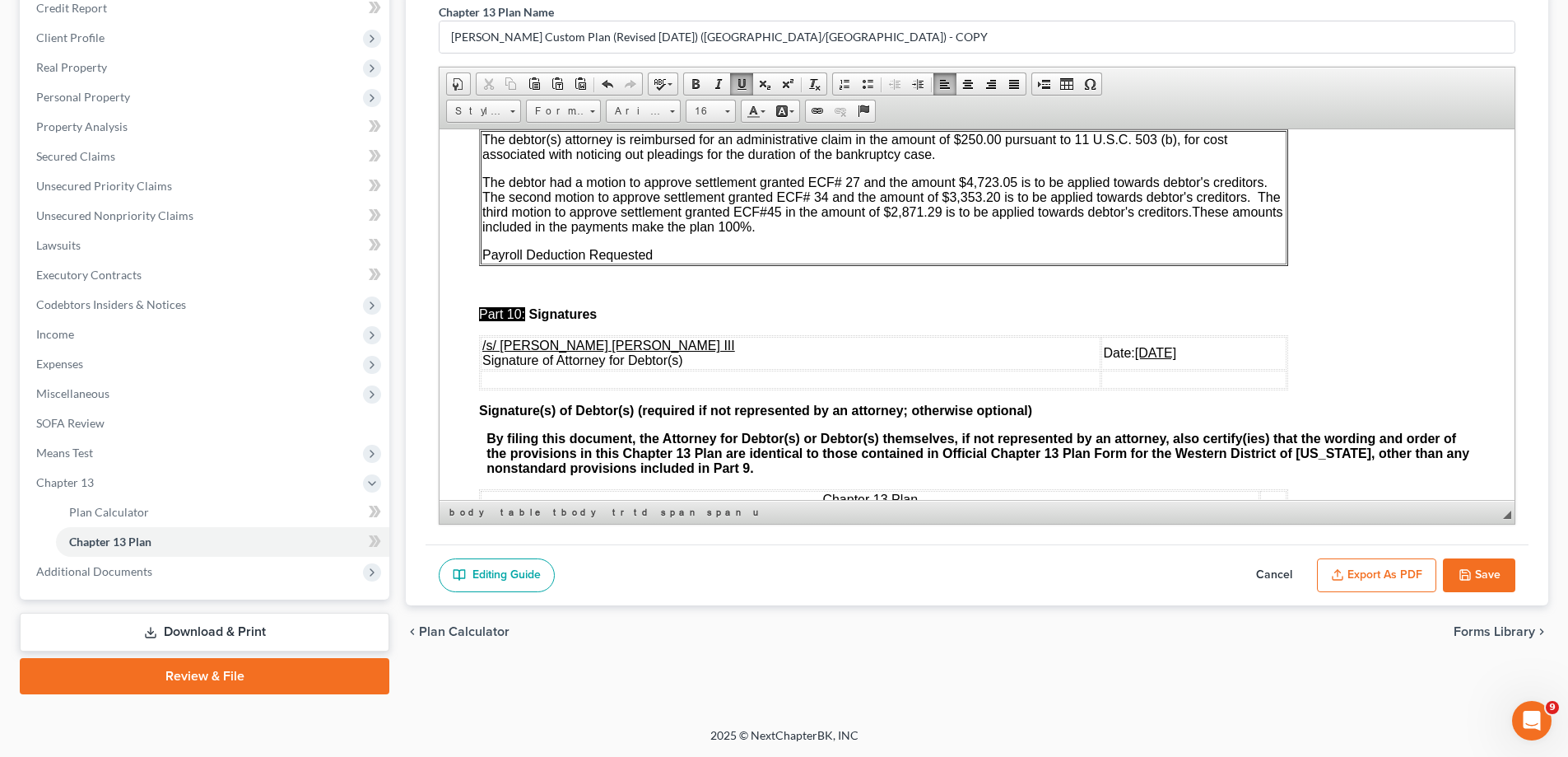
click at [1479, 588] on button "Save" at bounding box center [1479, 576] width 72 height 35
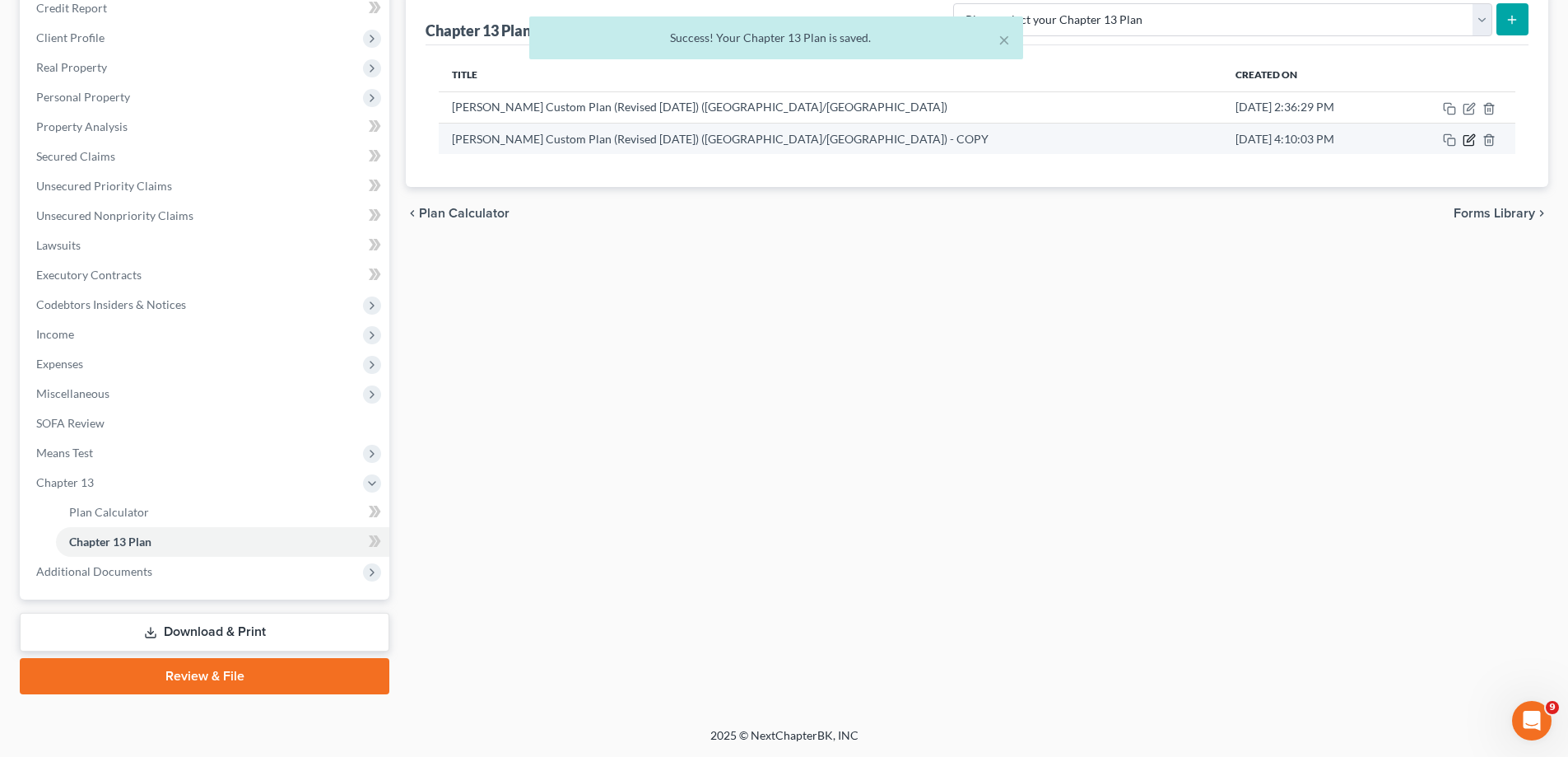
click at [1469, 139] on icon "button" at bounding box center [1470, 138] width 7 height 7
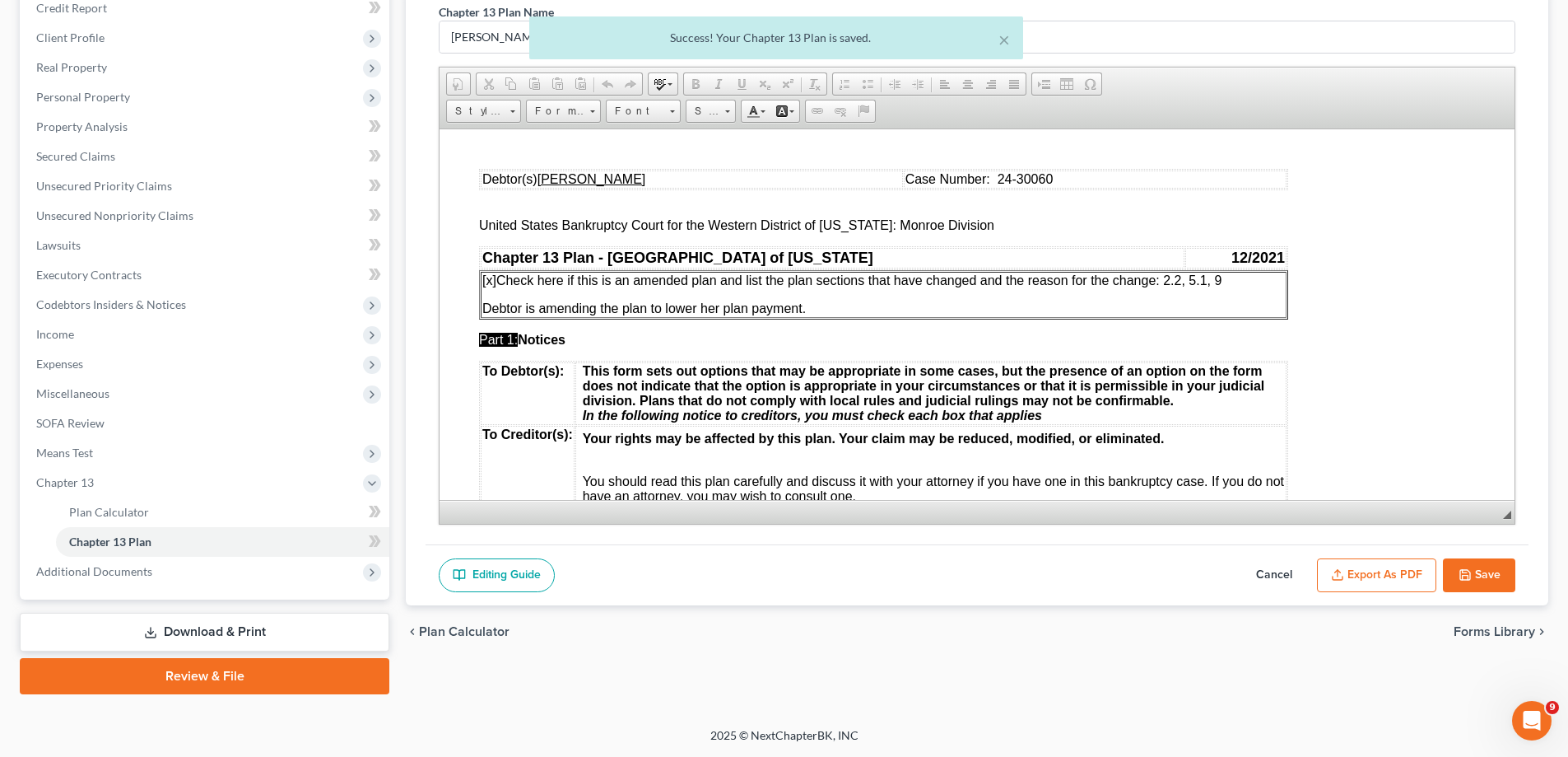
scroll to position [0, 0]
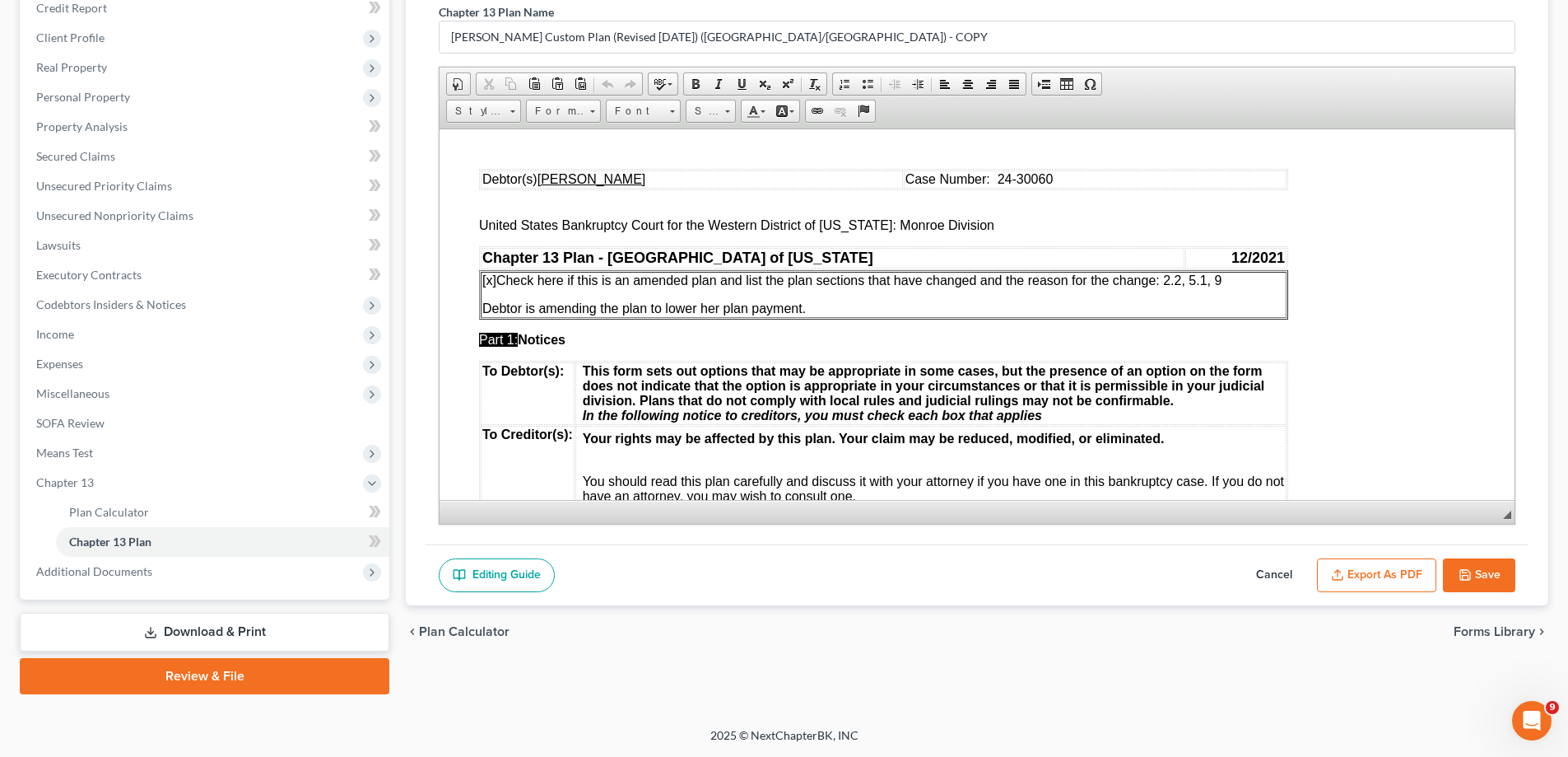
click at [1387, 571] on button "Export as PDF" at bounding box center [1377, 576] width 120 height 35
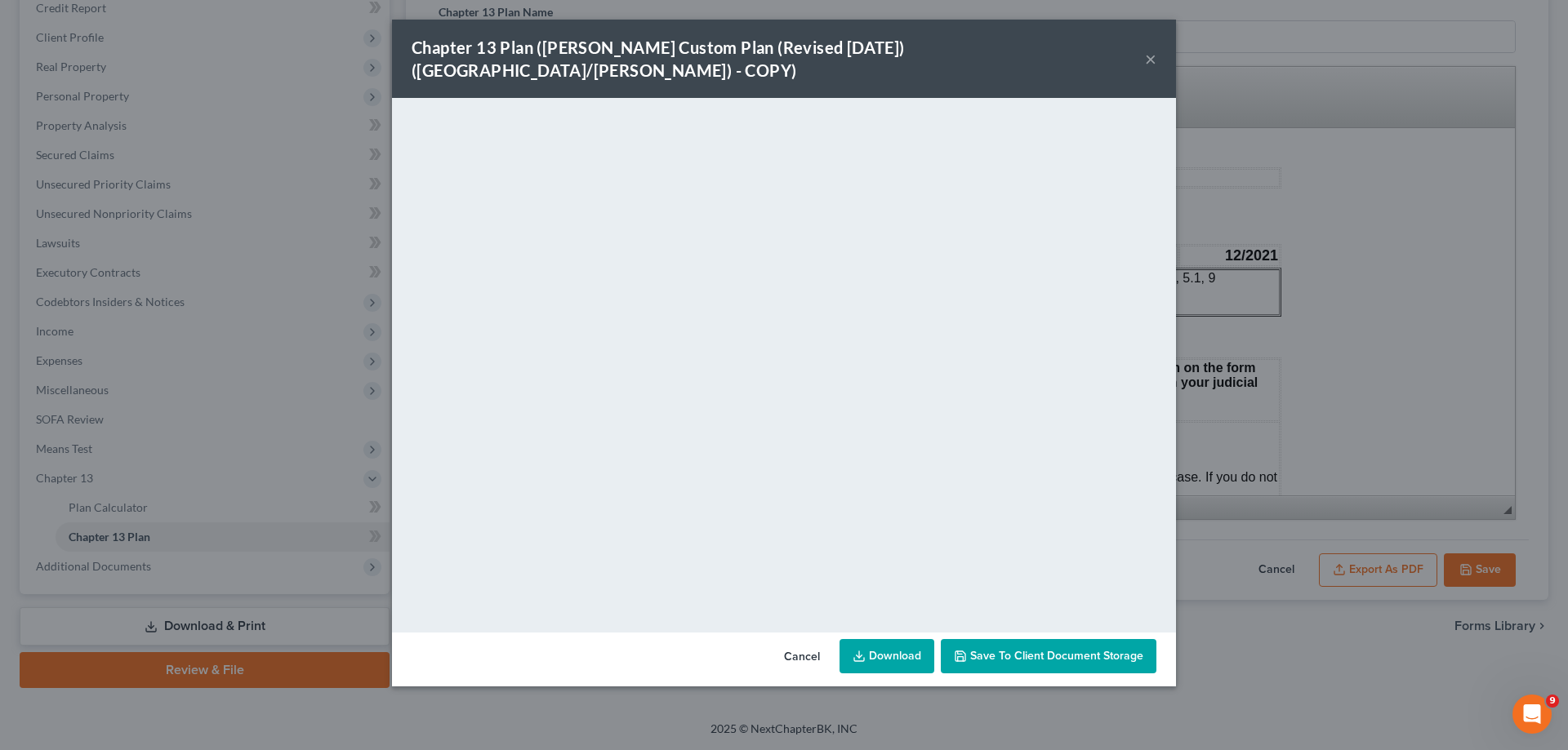
click at [1150, 52] on button "×" at bounding box center [1150, 59] width 11 height 20
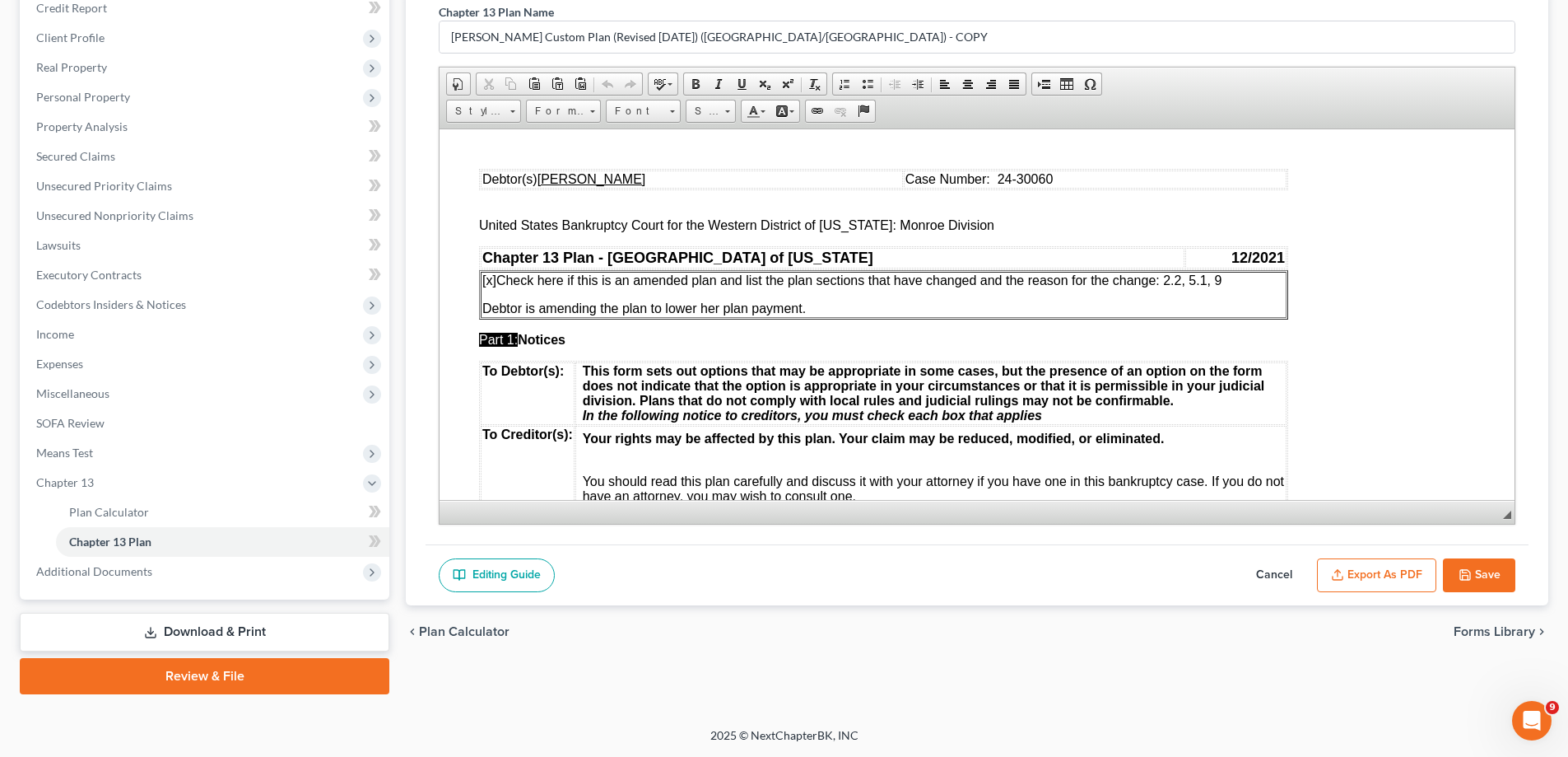
click at [1482, 616] on div "chevron_left Plan Calculator Forms Library chevron_right" at bounding box center [977, 632] width 1143 height 52
drag, startPoint x: 1481, startPoint y: 575, endPoint x: 1433, endPoint y: 588, distance: 49.7
click at [1479, 575] on button "Save" at bounding box center [1479, 576] width 72 height 35
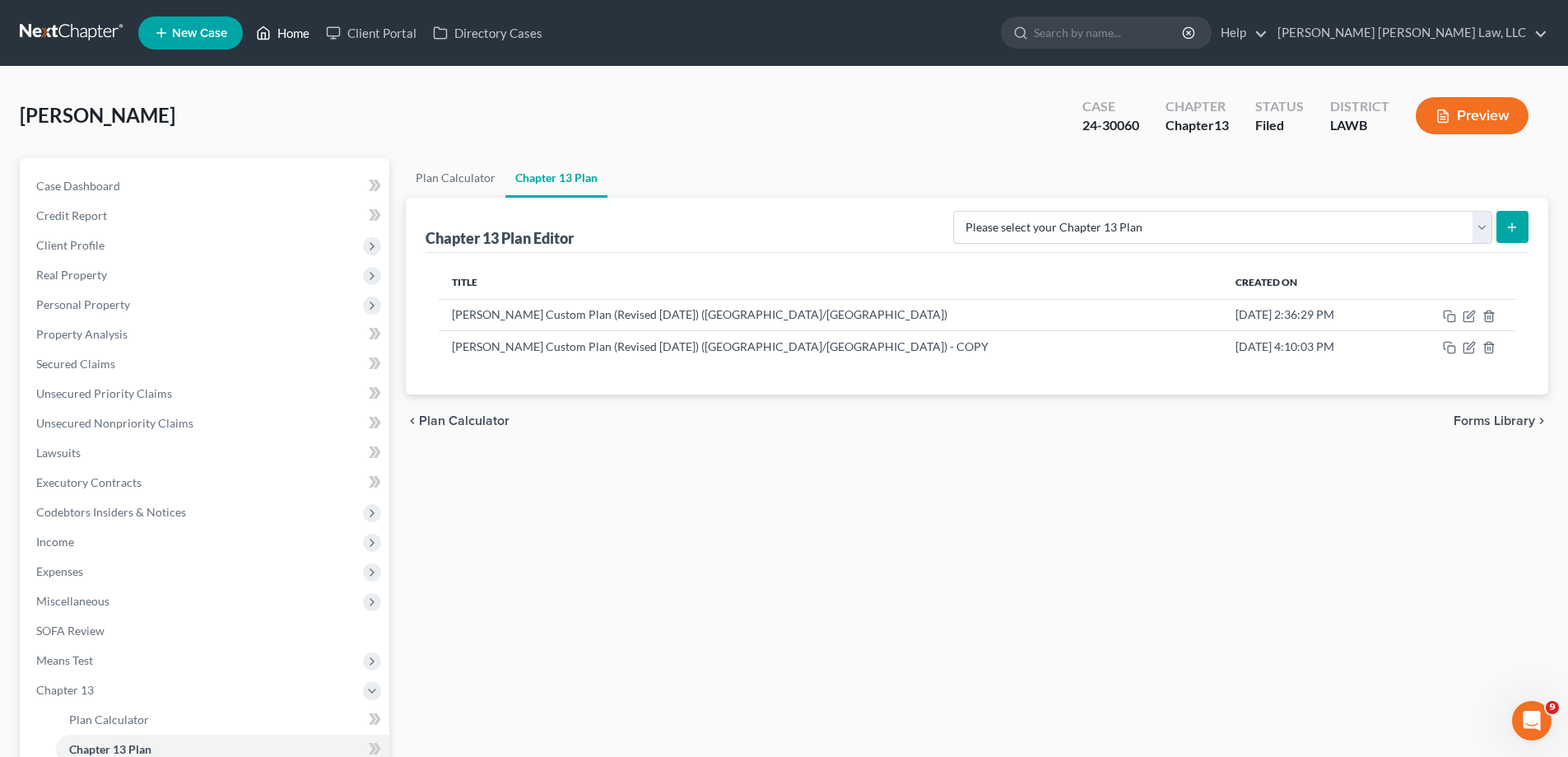
click at [290, 34] on link "Home" at bounding box center [283, 33] width 70 height 30
click at [292, 29] on link "Home" at bounding box center [283, 33] width 70 height 30
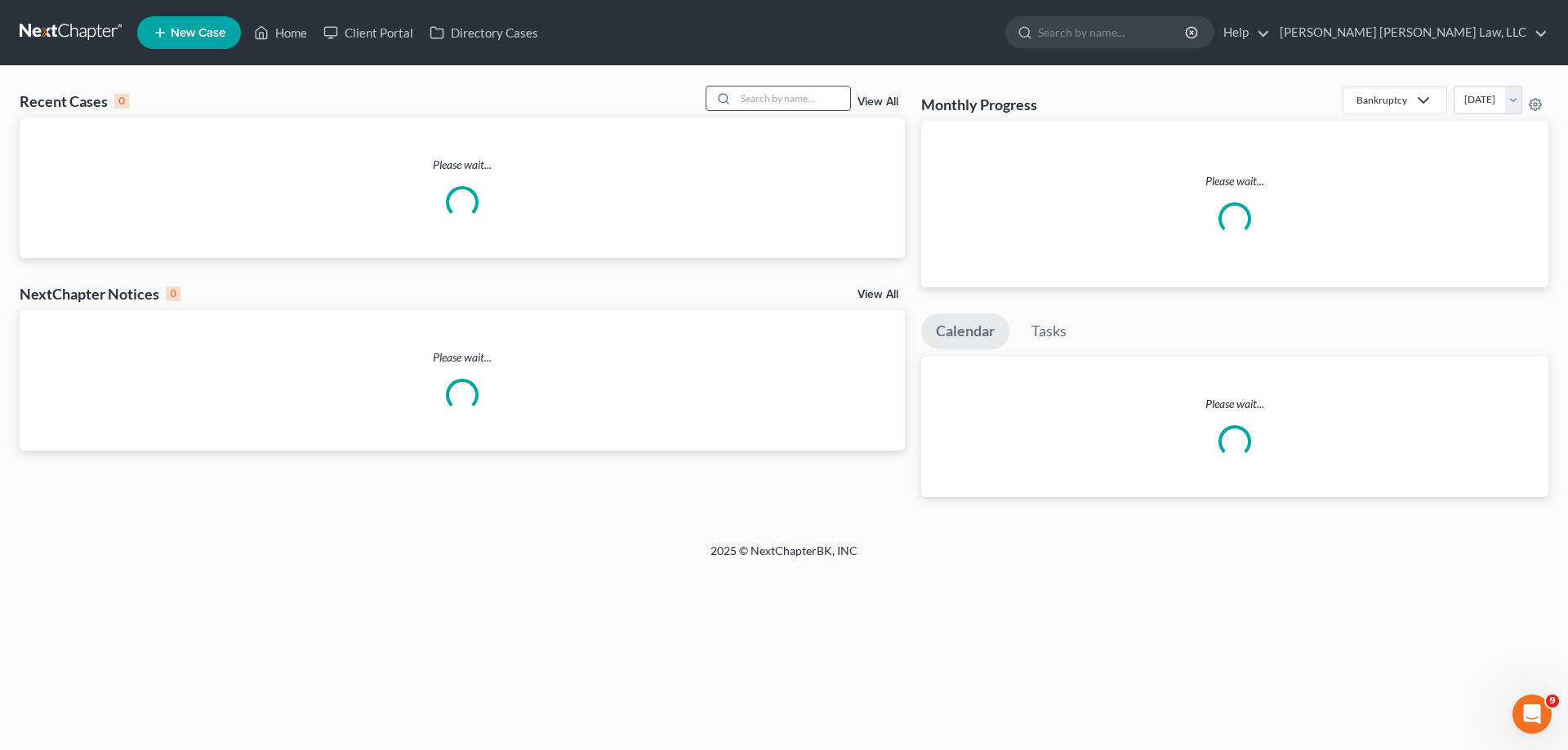
click at [774, 96] on input "search" at bounding box center [793, 98] width 114 height 23
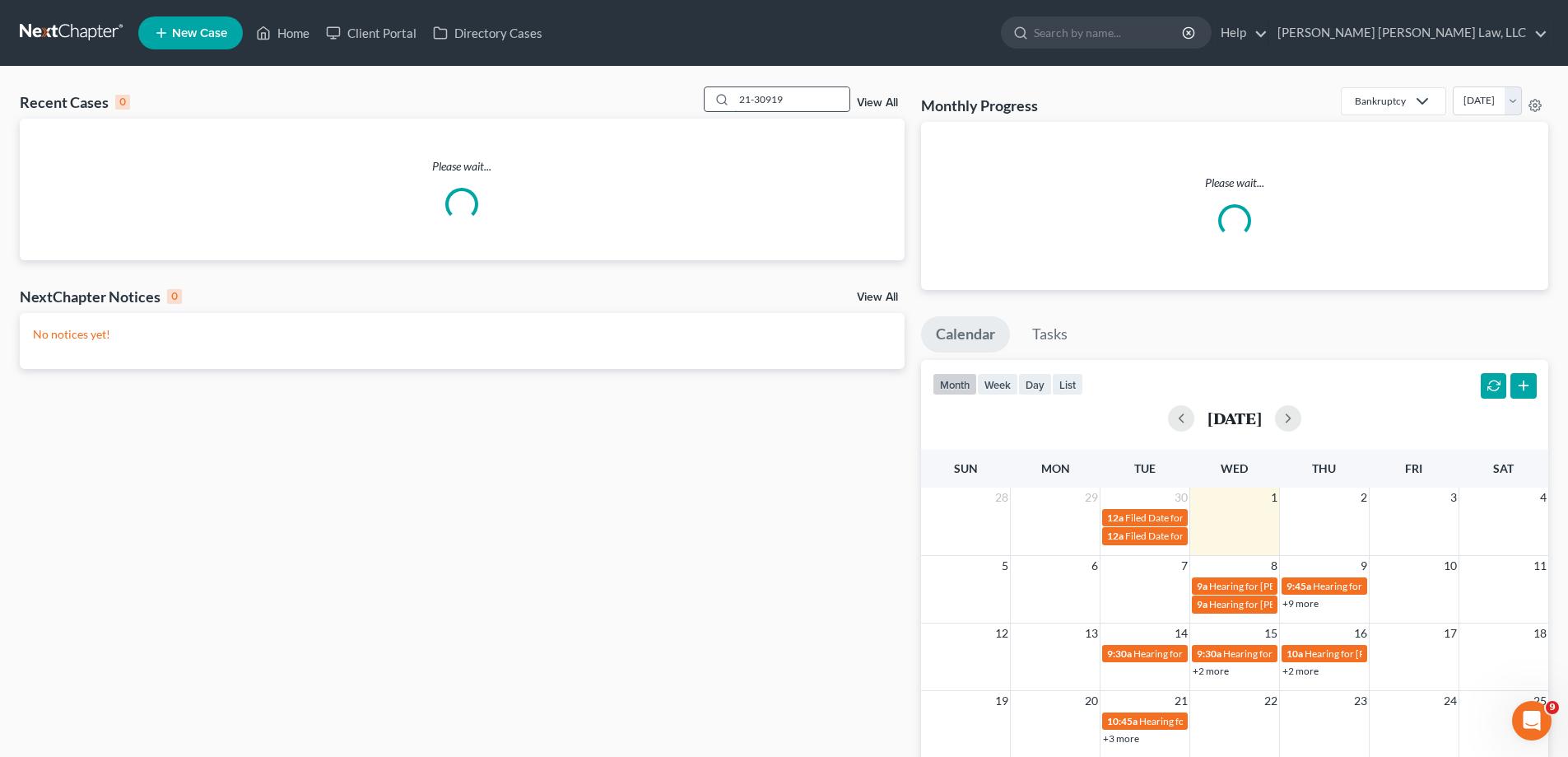
type input "21-30919"
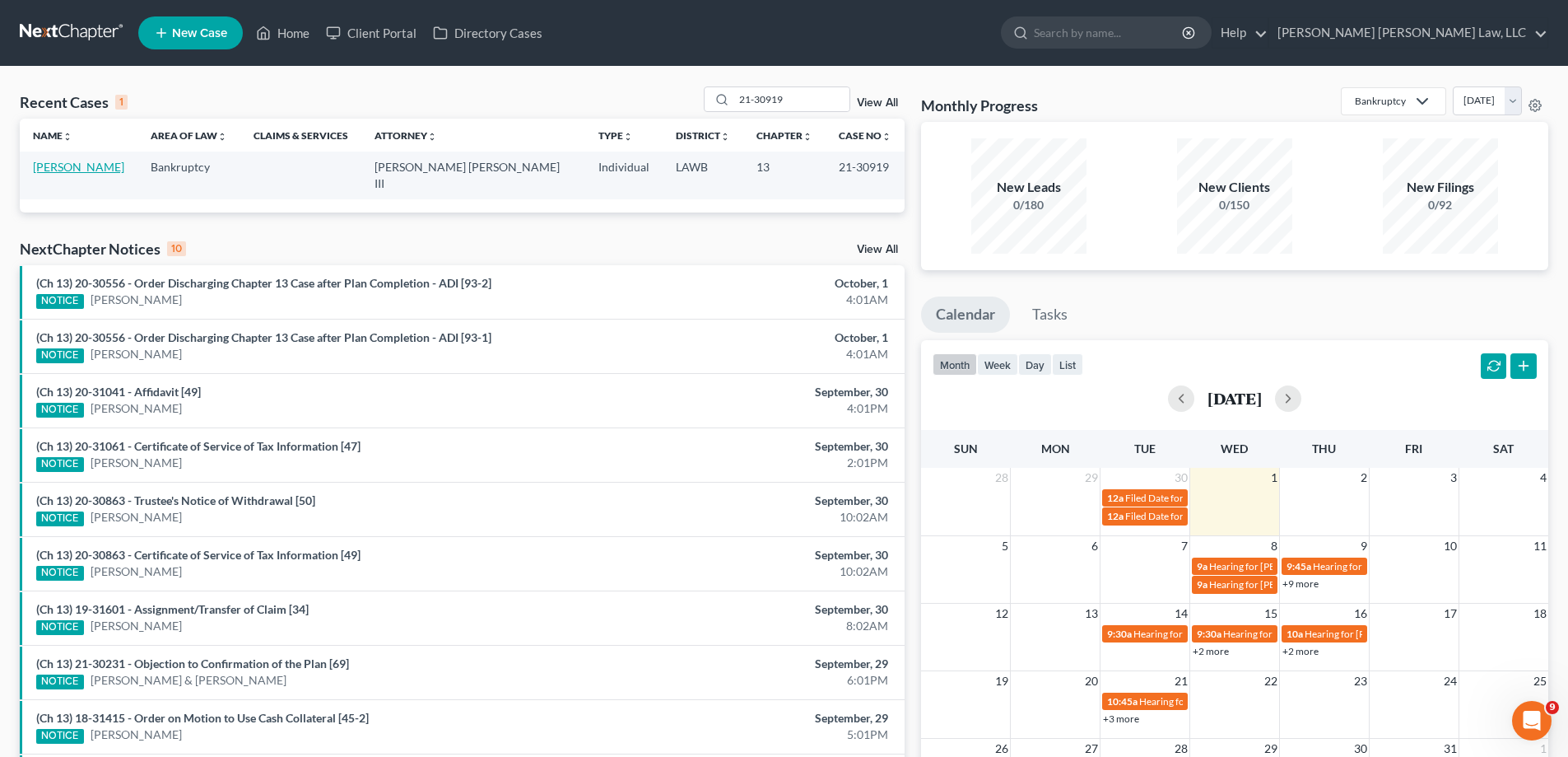
click at [60, 168] on link "[PERSON_NAME]" at bounding box center [79, 167] width 92 height 14
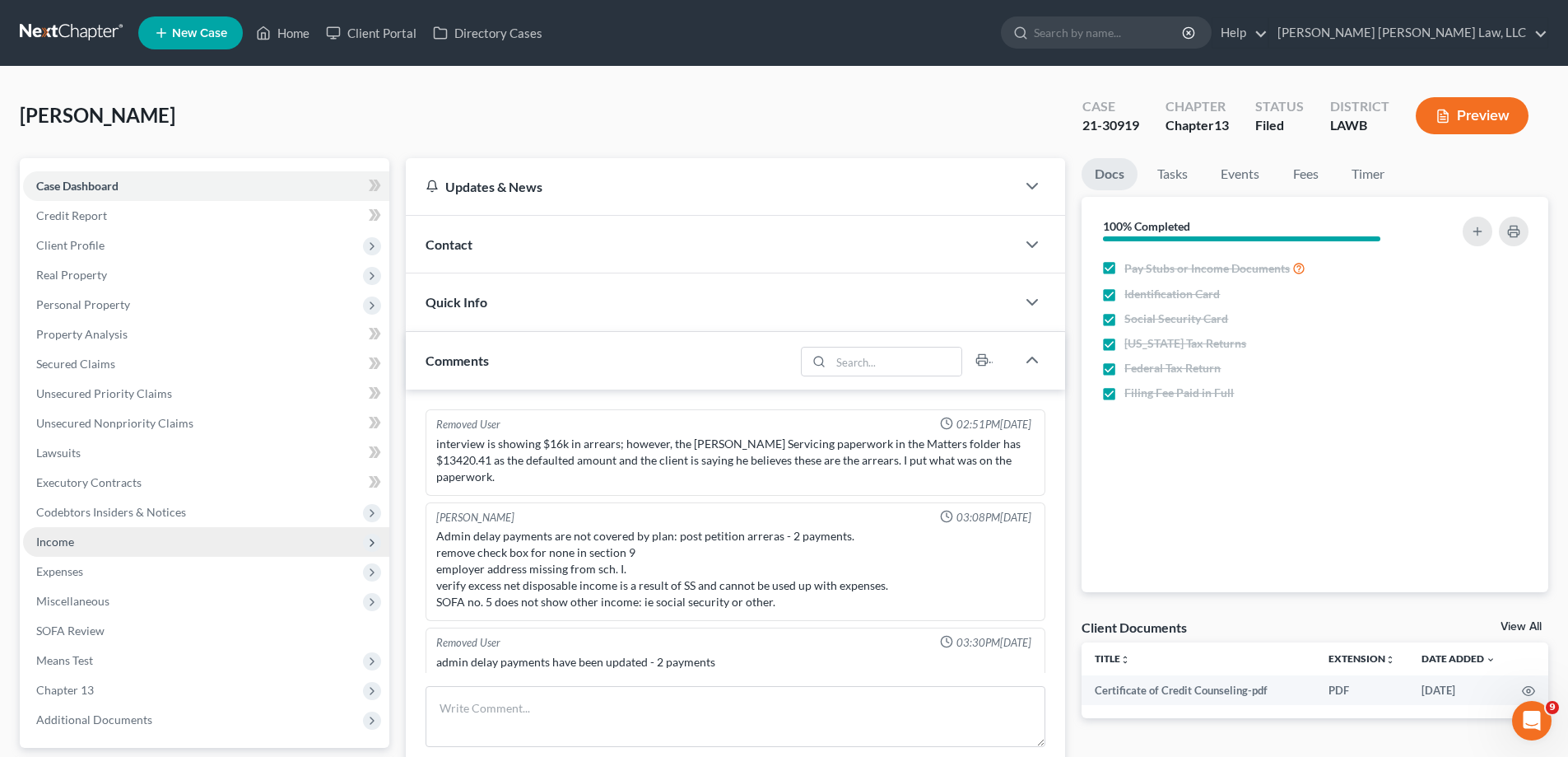
scroll to position [58, 0]
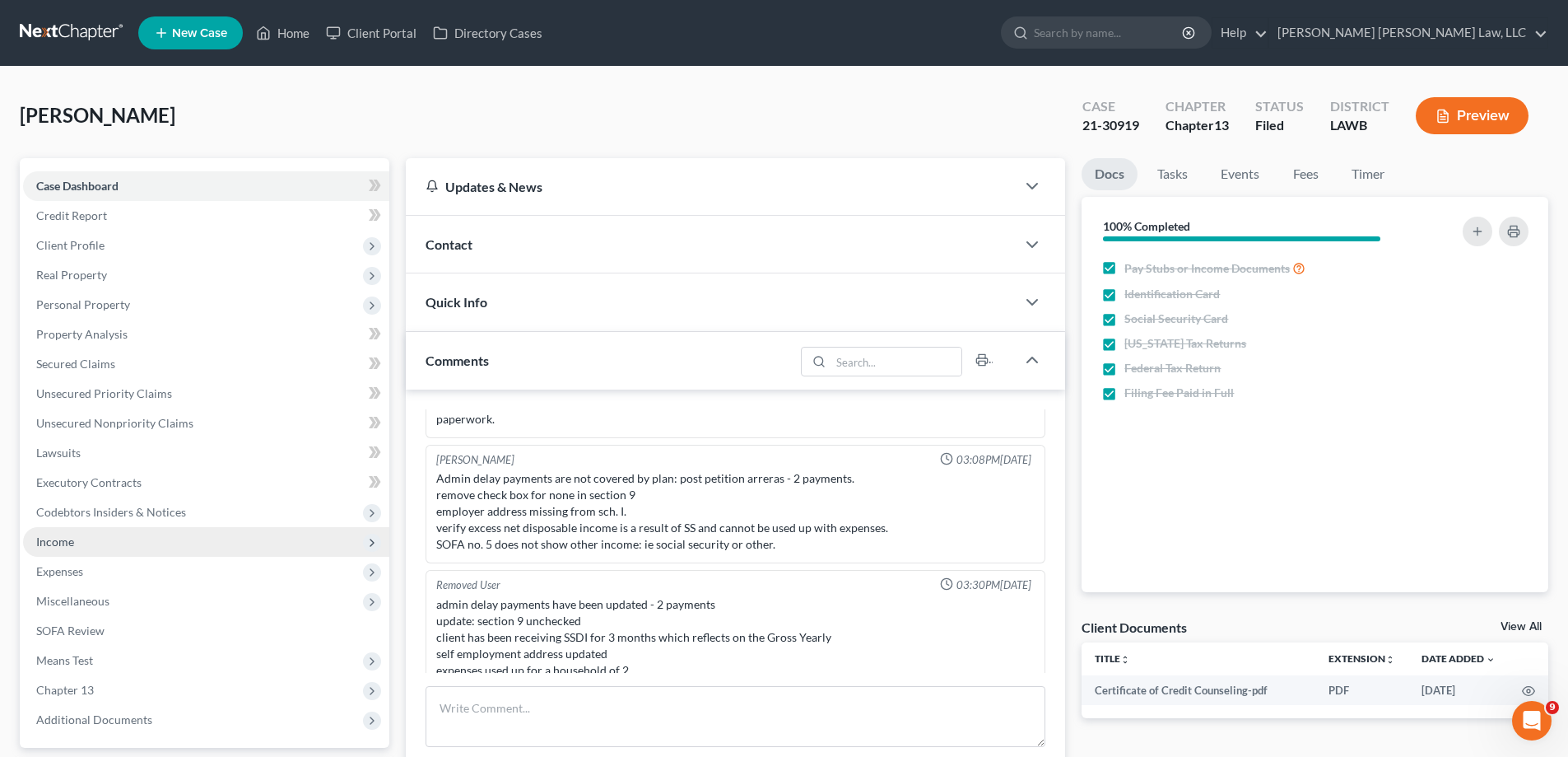
click at [98, 545] on span "Income" at bounding box center [206, 542] width 366 height 30
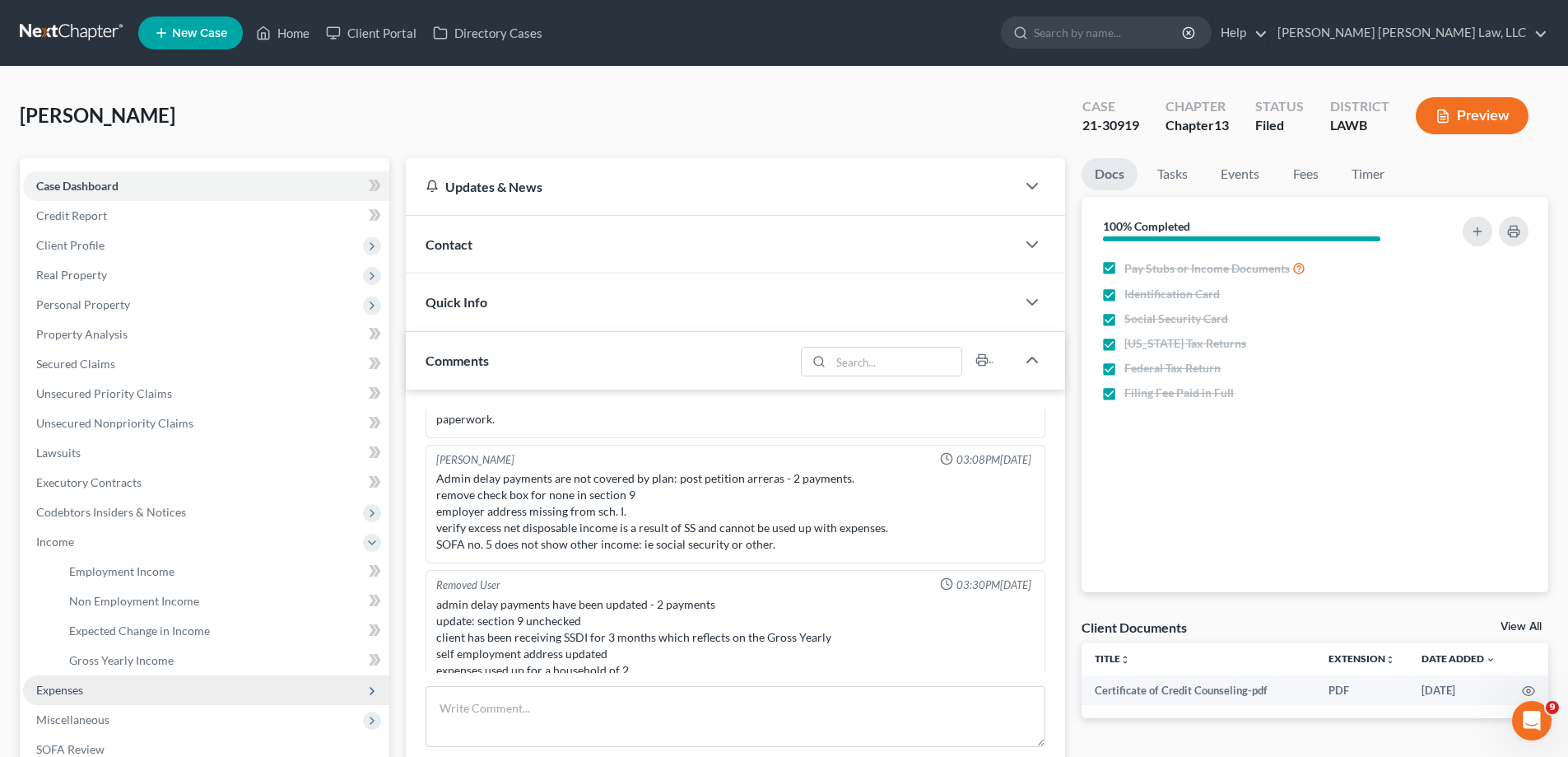
click at [80, 687] on span "Expenses" at bounding box center [60, 690] width 47 height 14
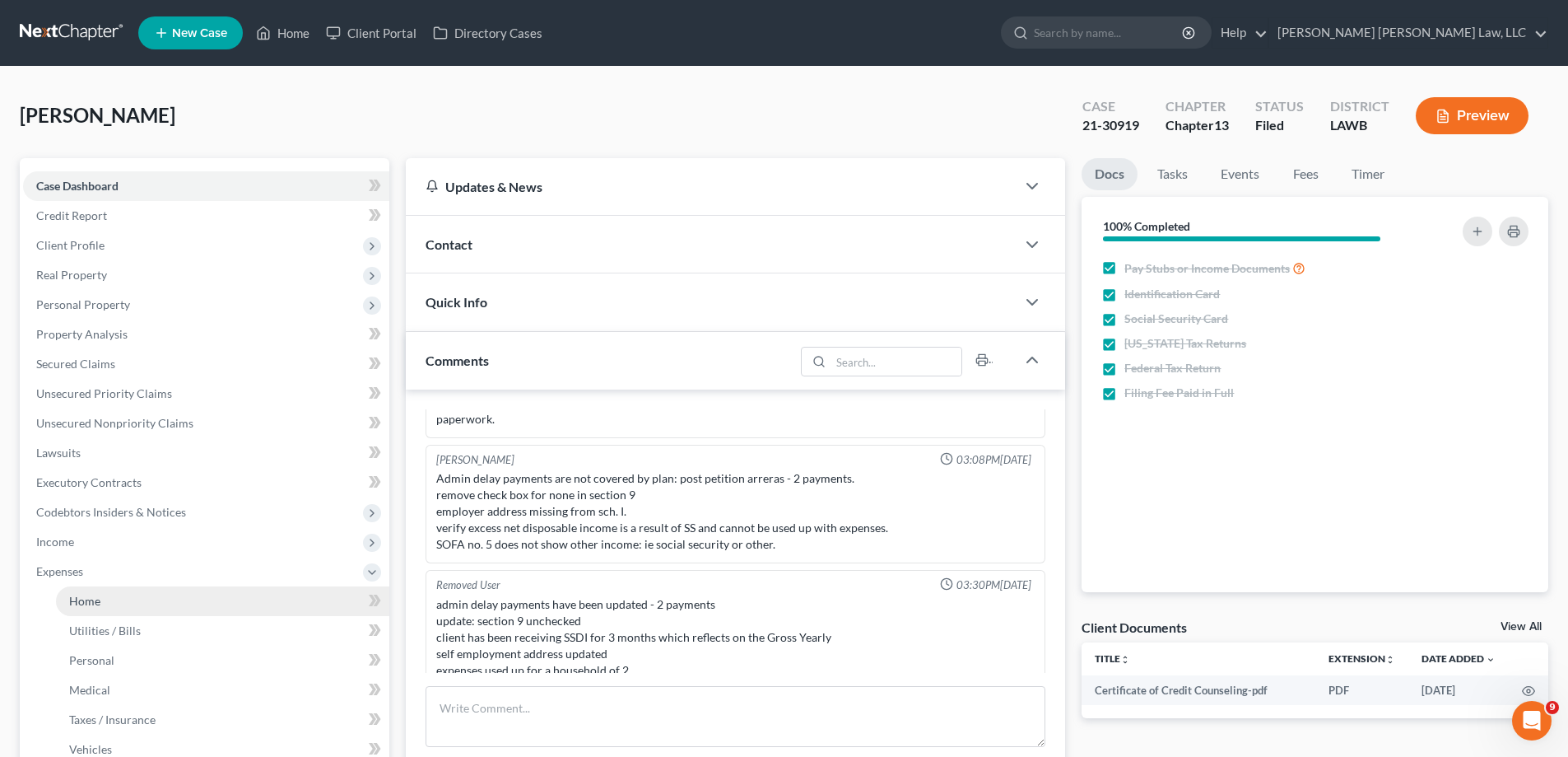
click at [107, 606] on link "Home" at bounding box center [223, 602] width 333 height 30
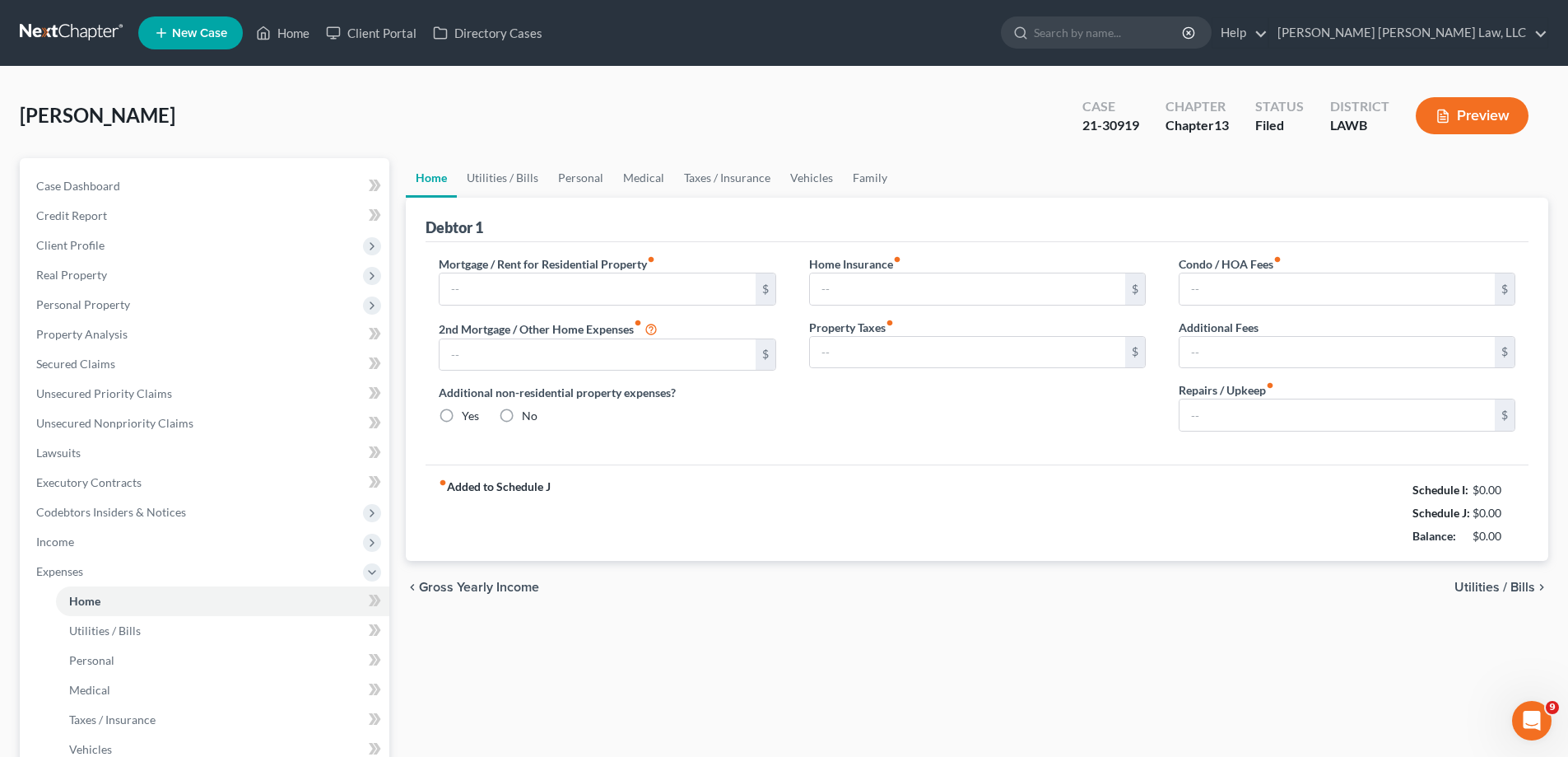
type input "0.00"
radio input "true"
type input "0.00"
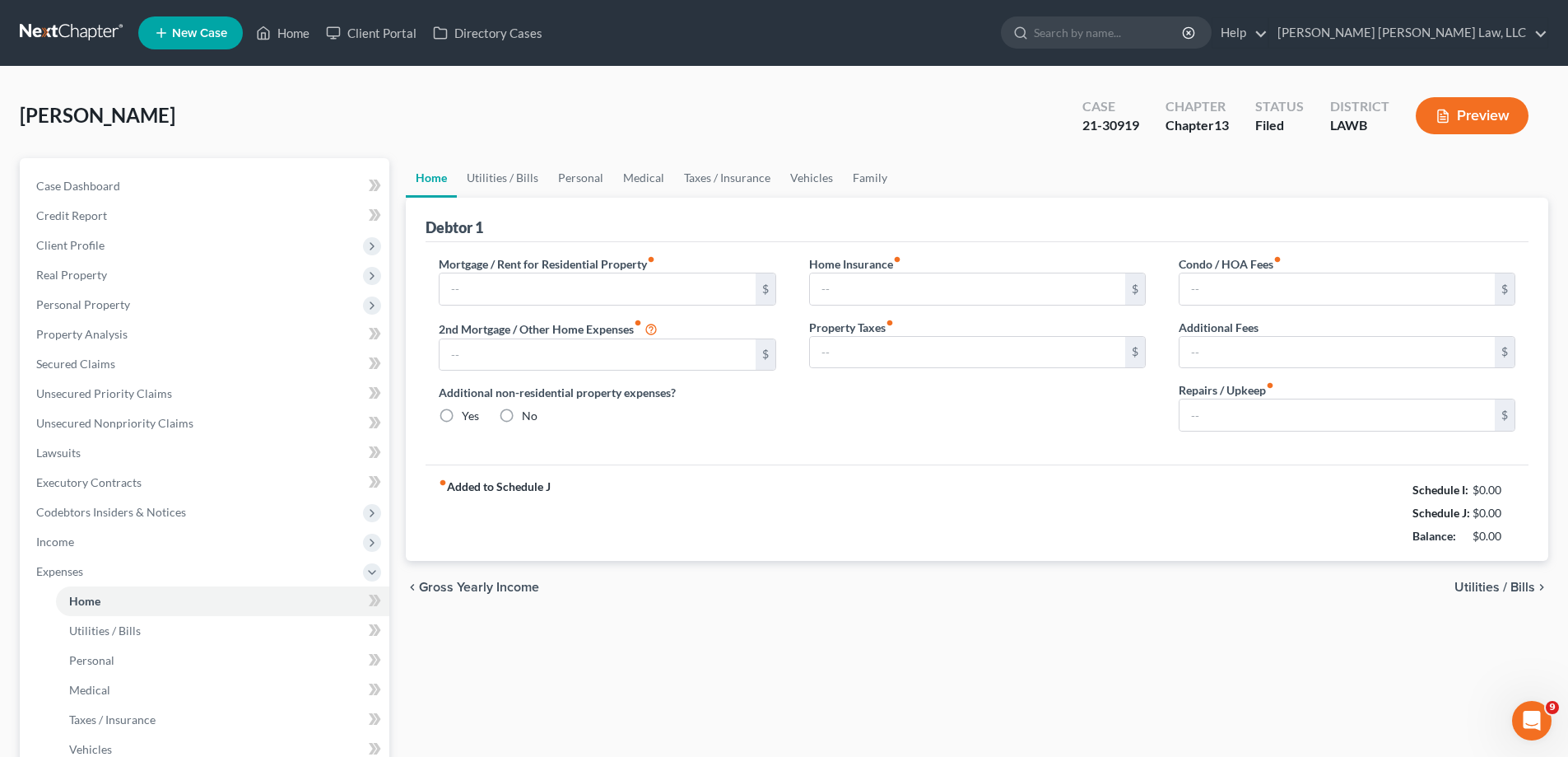
type input "0.00"
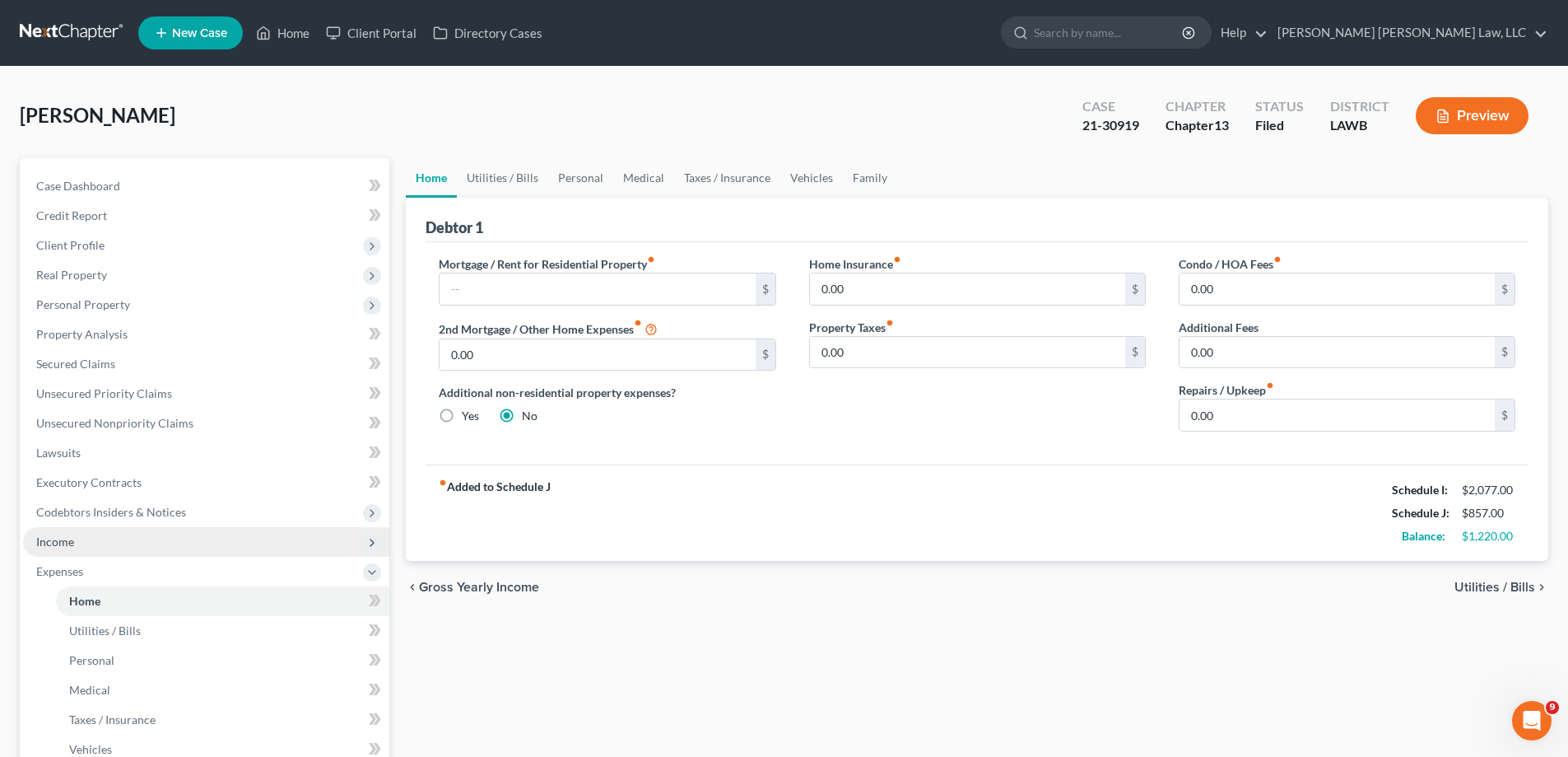
click at [63, 547] on span "Income" at bounding box center [55, 541] width 38 height 14
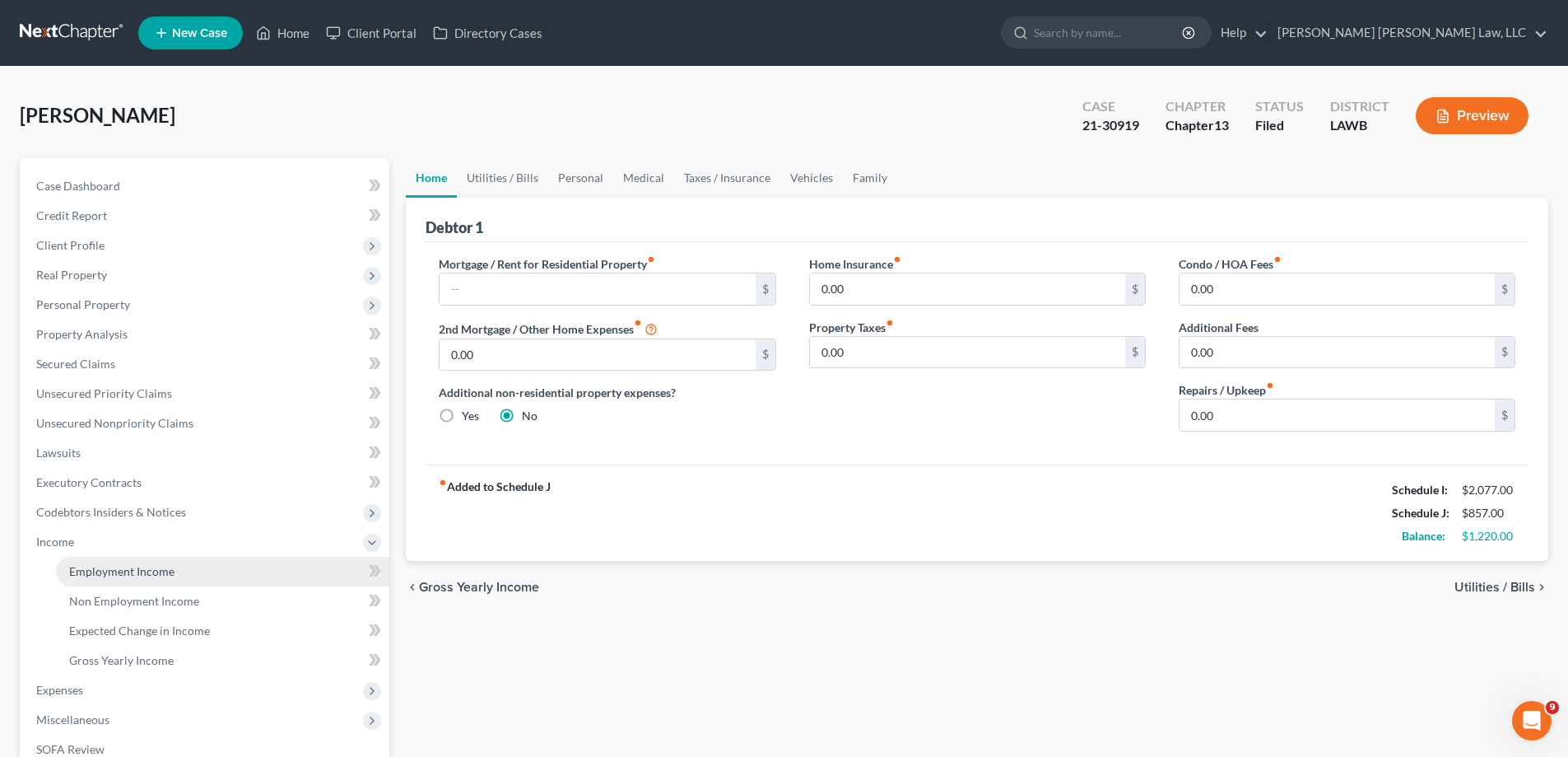
click at [86, 564] on span "Employment Income" at bounding box center [121, 571] width 106 height 14
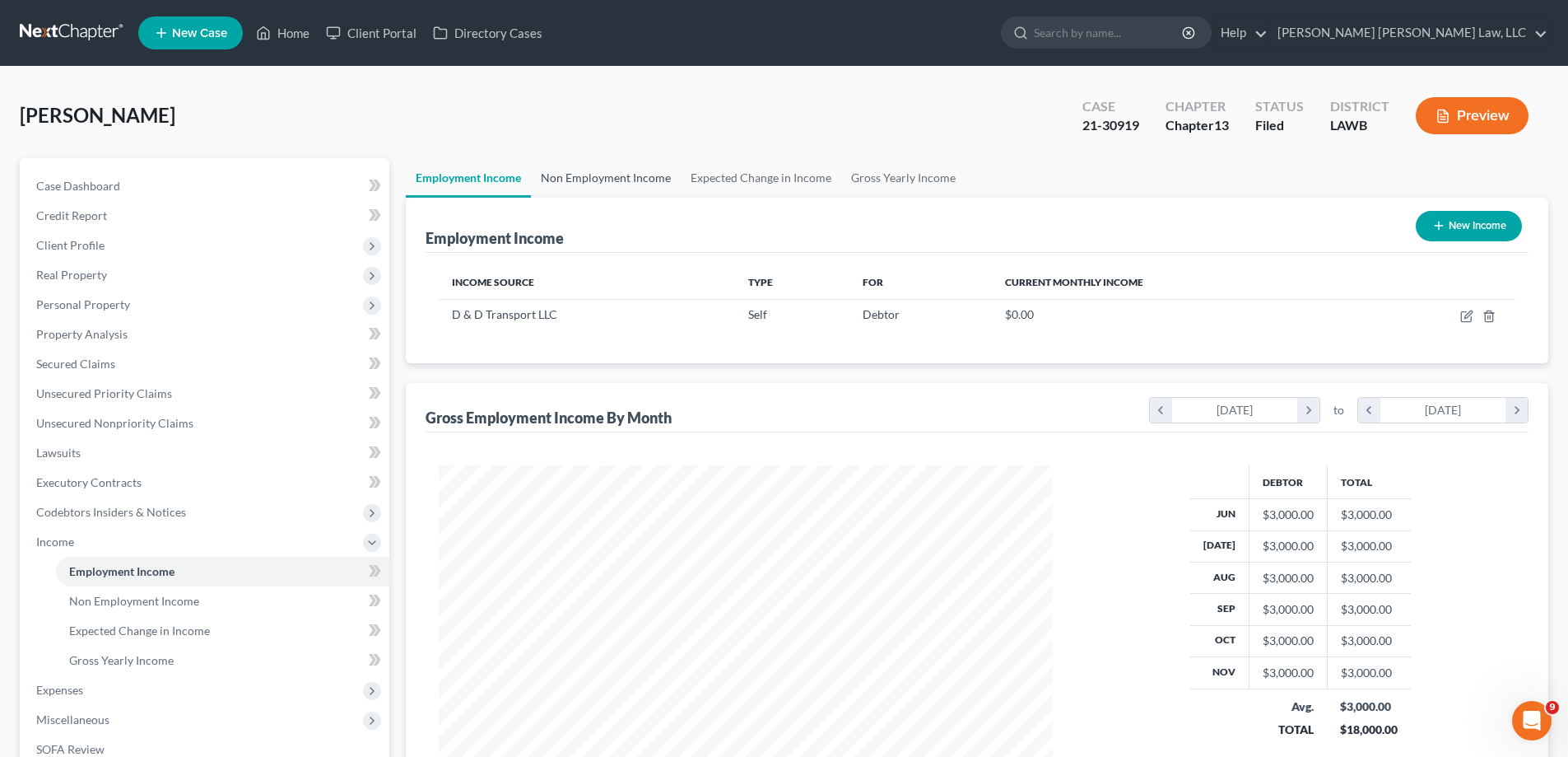
scroll to position [307, 647]
click at [584, 185] on link "Non Employment Income" at bounding box center [606, 177] width 150 height 39
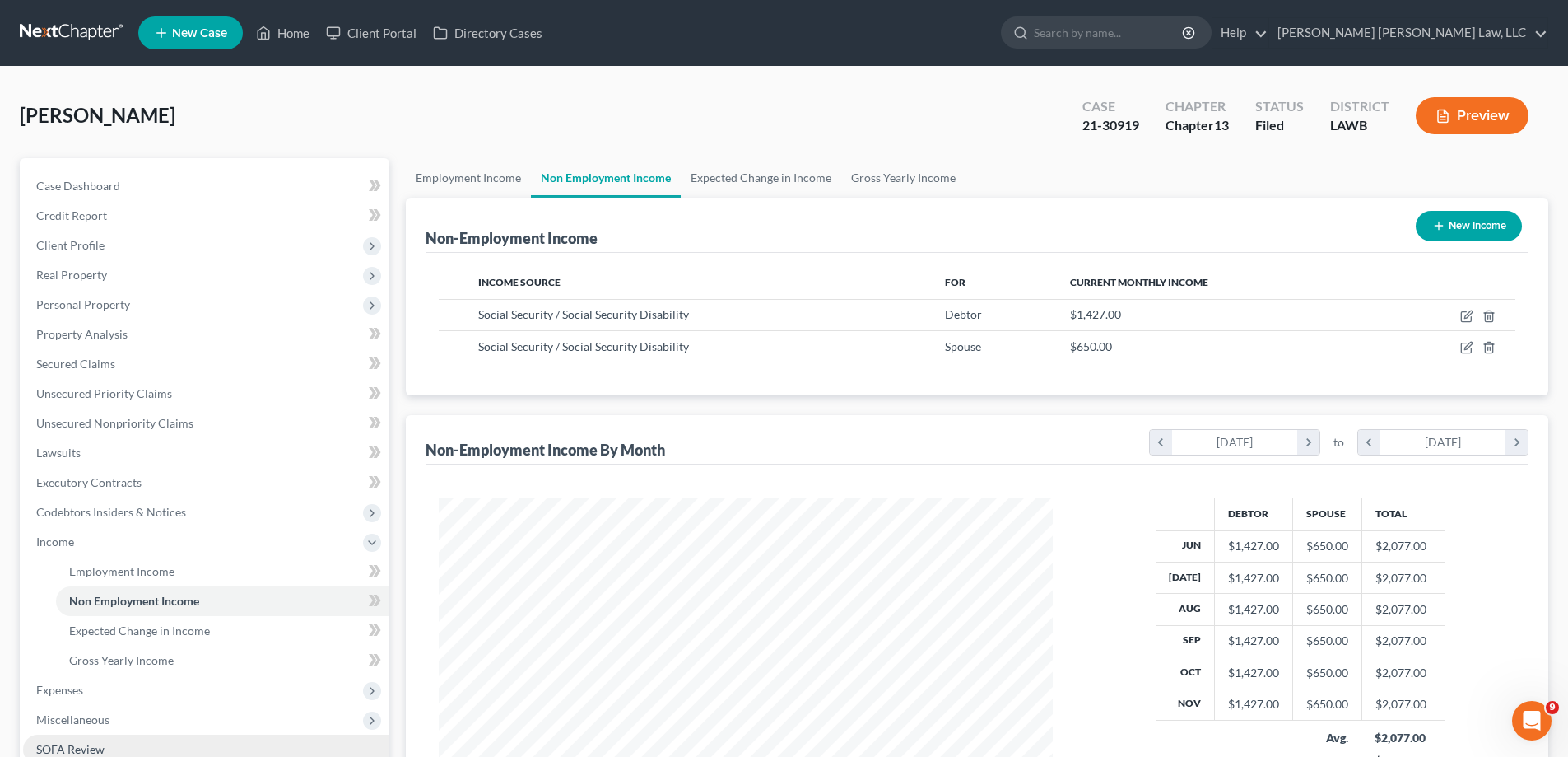
scroll to position [247, 0]
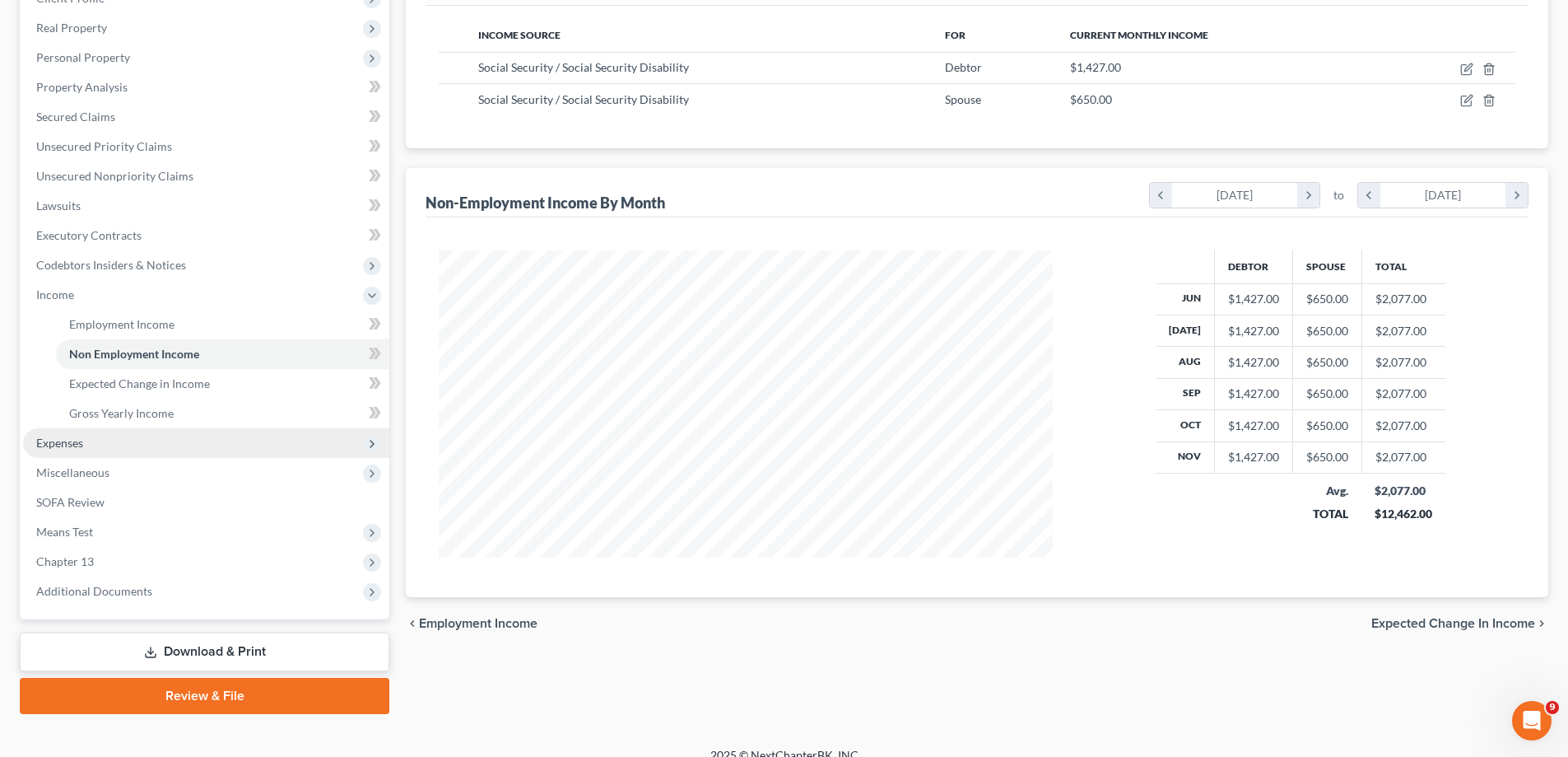
click at [120, 443] on span "Expenses" at bounding box center [206, 444] width 366 height 30
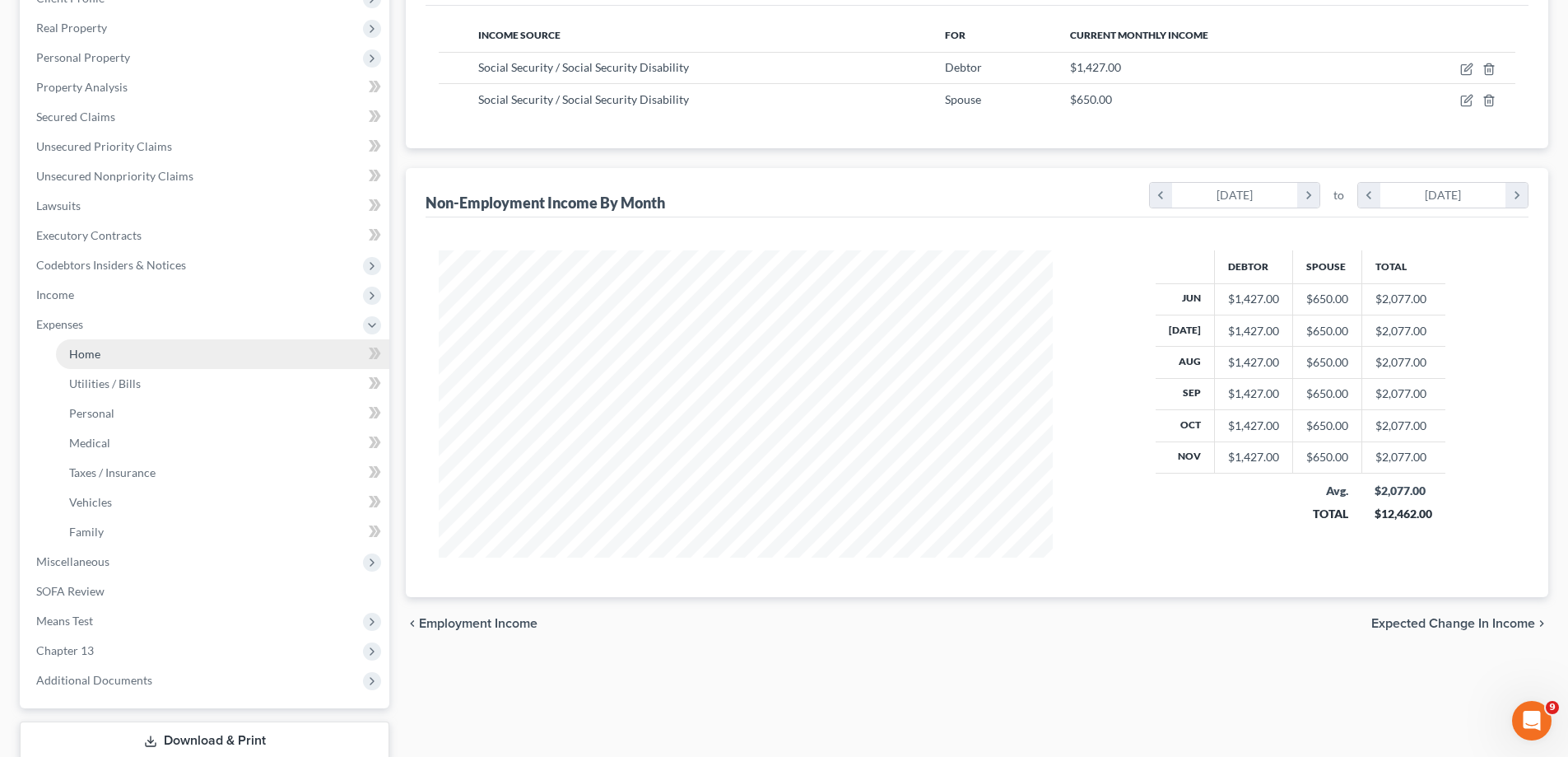
click at [96, 354] on span "Home" at bounding box center [85, 354] width 31 height 14
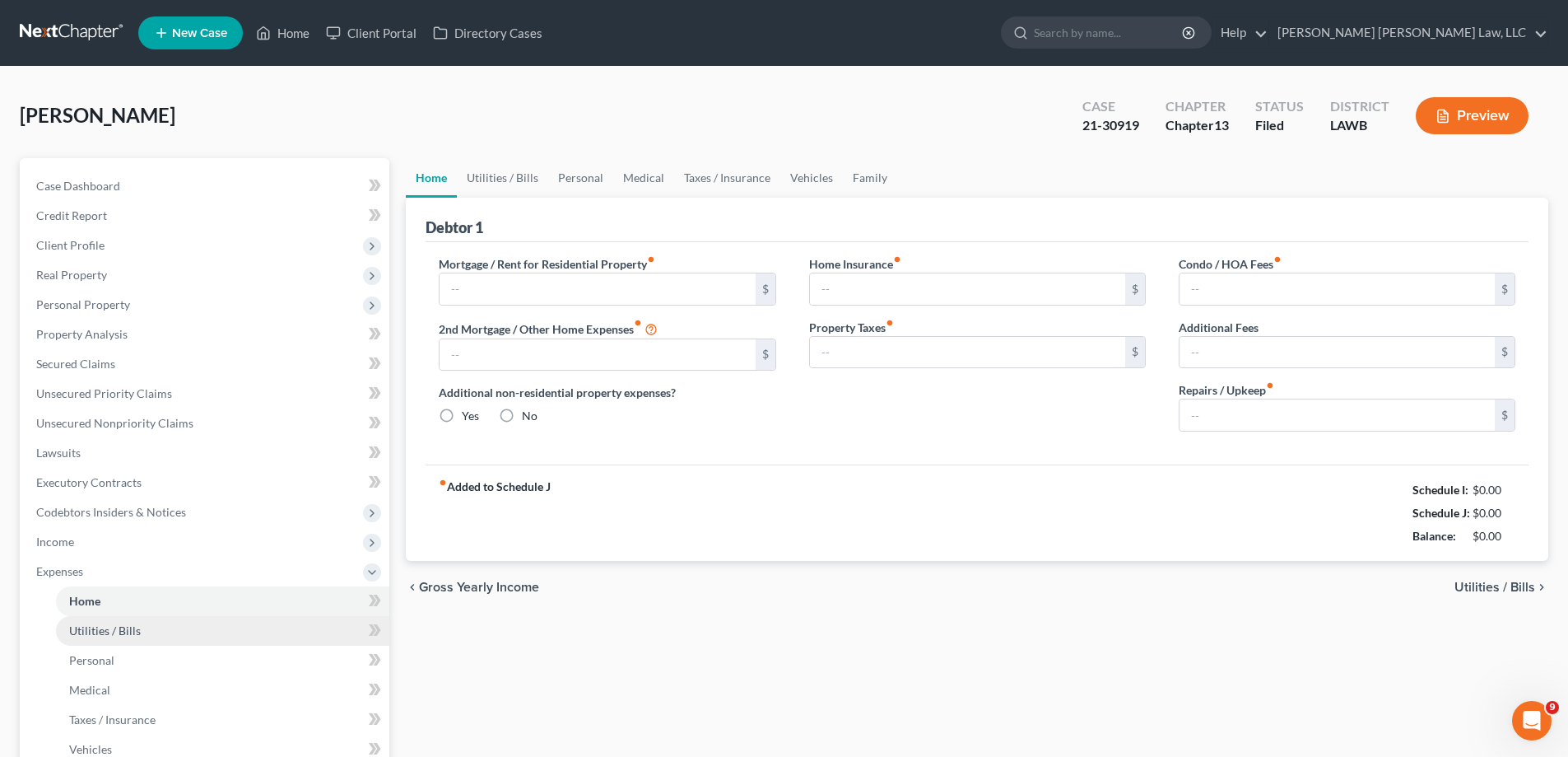
type input "0.00"
radio input "true"
type input "0.00"
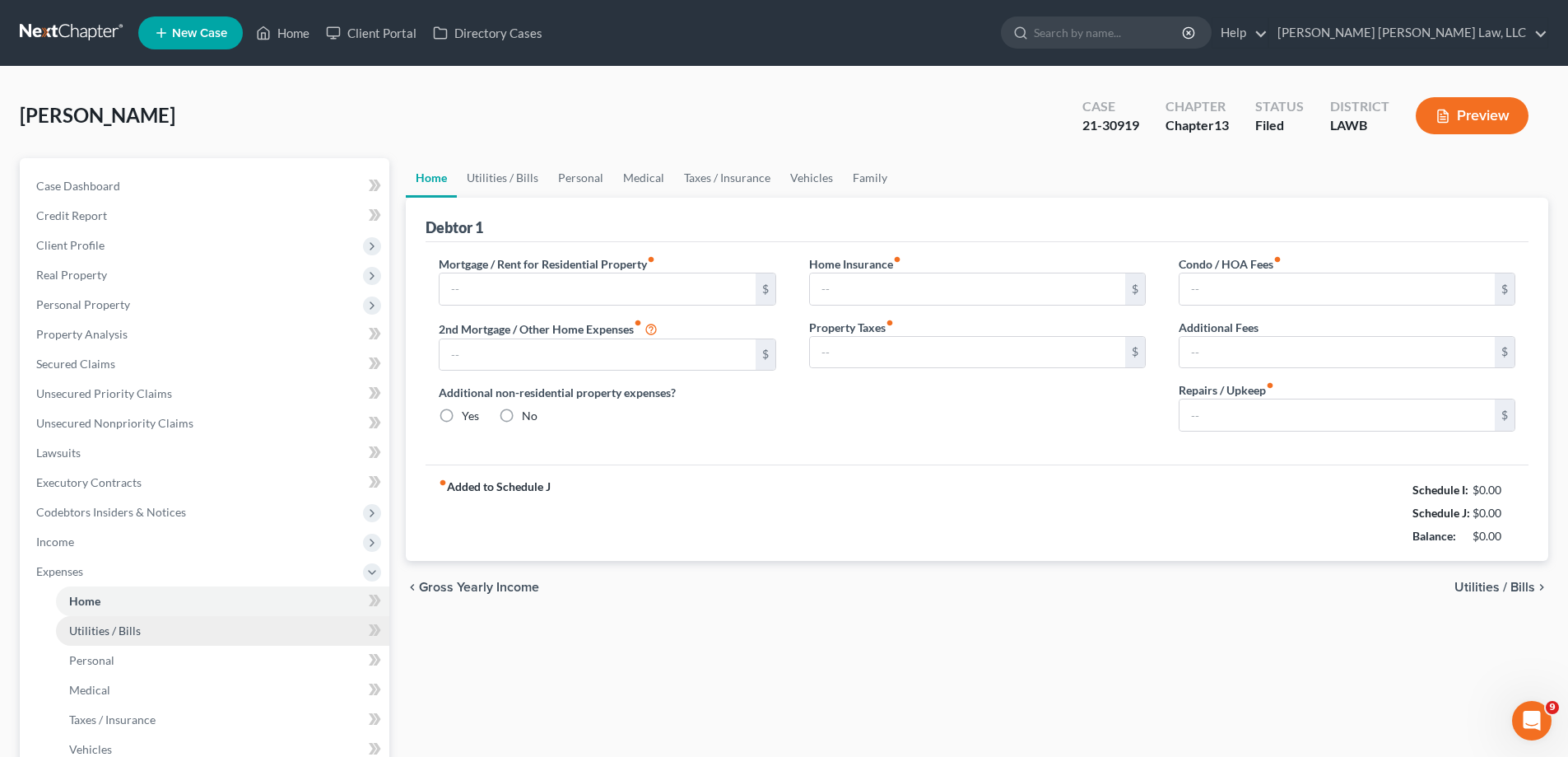
type input "0.00"
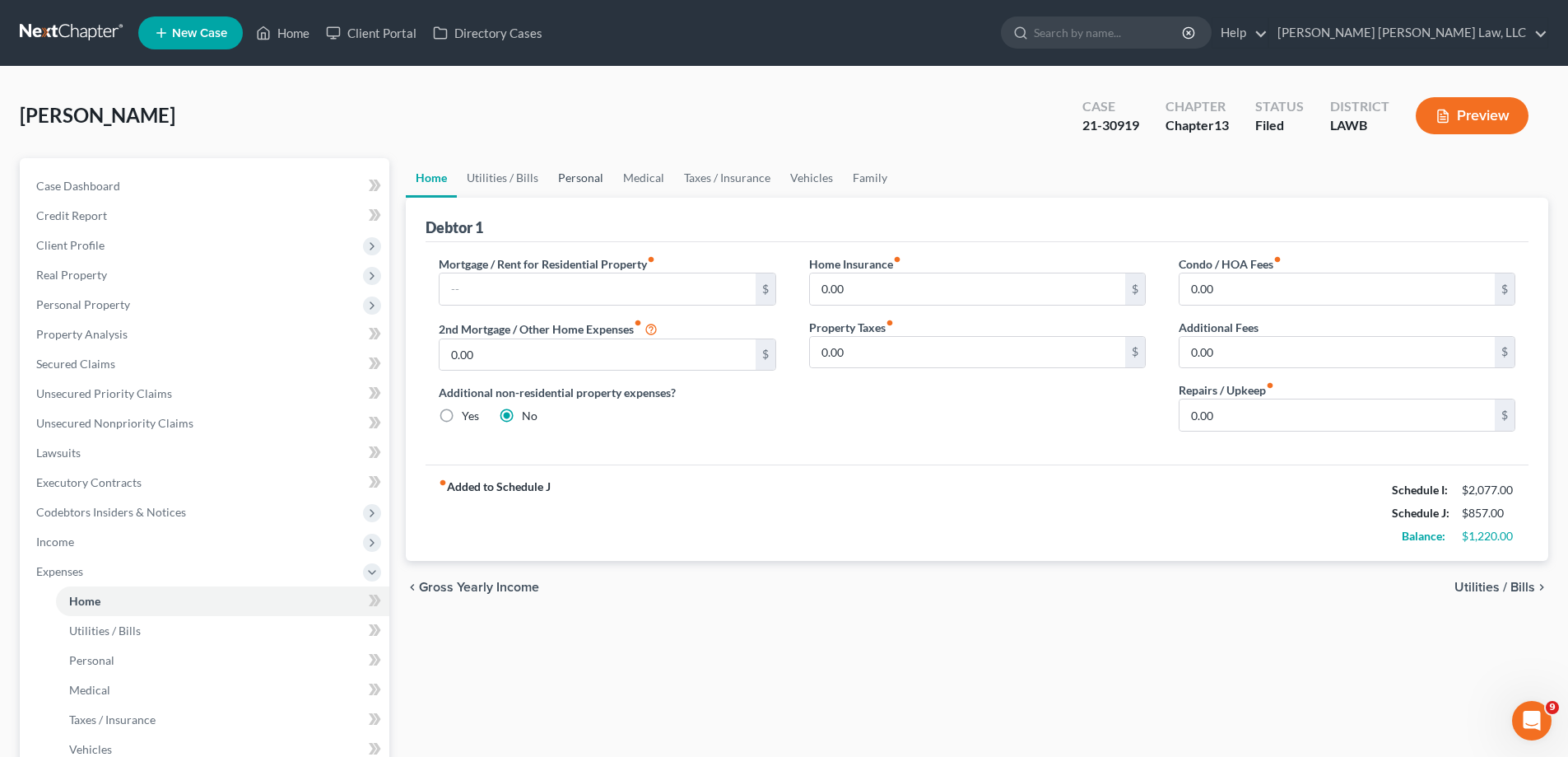
click at [568, 187] on link "Personal" at bounding box center [580, 177] width 65 height 39
